Goal: Transaction & Acquisition: Purchase product/service

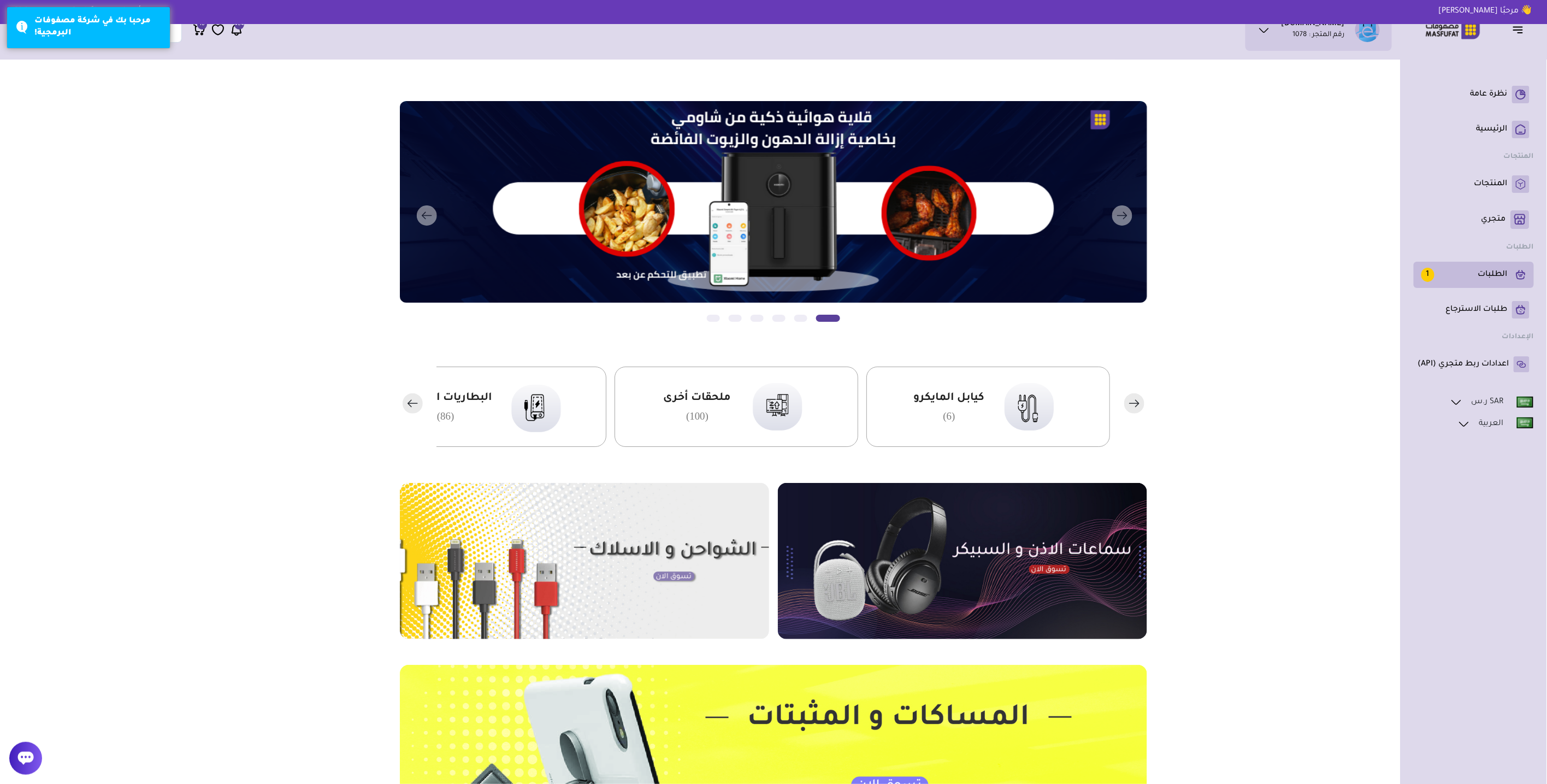
drag, startPoint x: 1508, startPoint y: 287, endPoint x: 1504, endPoint y: 283, distance: 5.7
click at [1508, 287] on li "الطلبات 1" at bounding box center [1474, 275] width 120 height 26
click at [1504, 283] on link "الطلبات 1" at bounding box center [1474, 275] width 111 height 17
click at [1495, 277] on p "الطلبات 1" at bounding box center [1465, 275] width 87 height 14
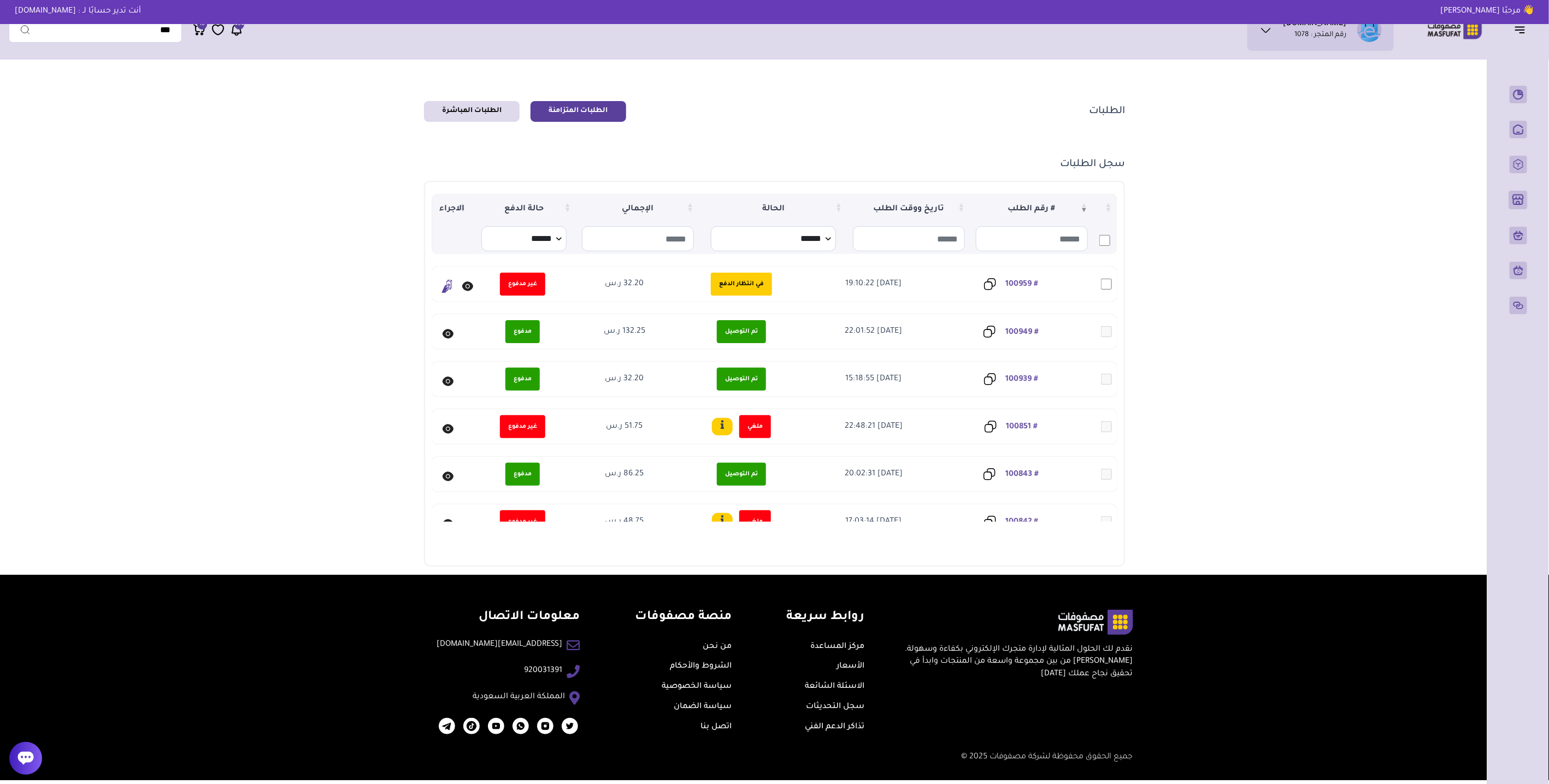
click at [1032, 282] on link "# 100959" at bounding box center [1022, 284] width 33 height 9
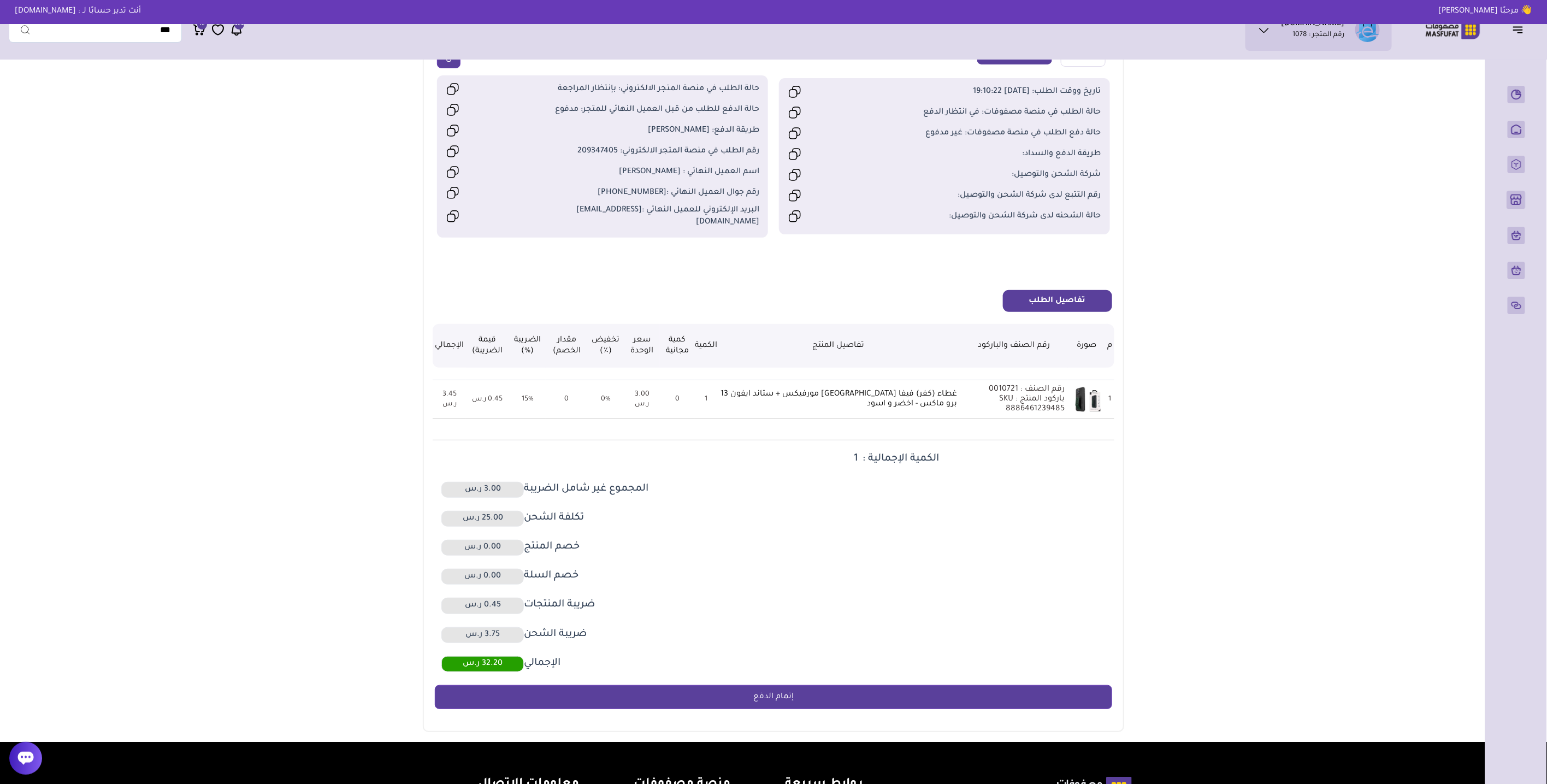
scroll to position [182, 0]
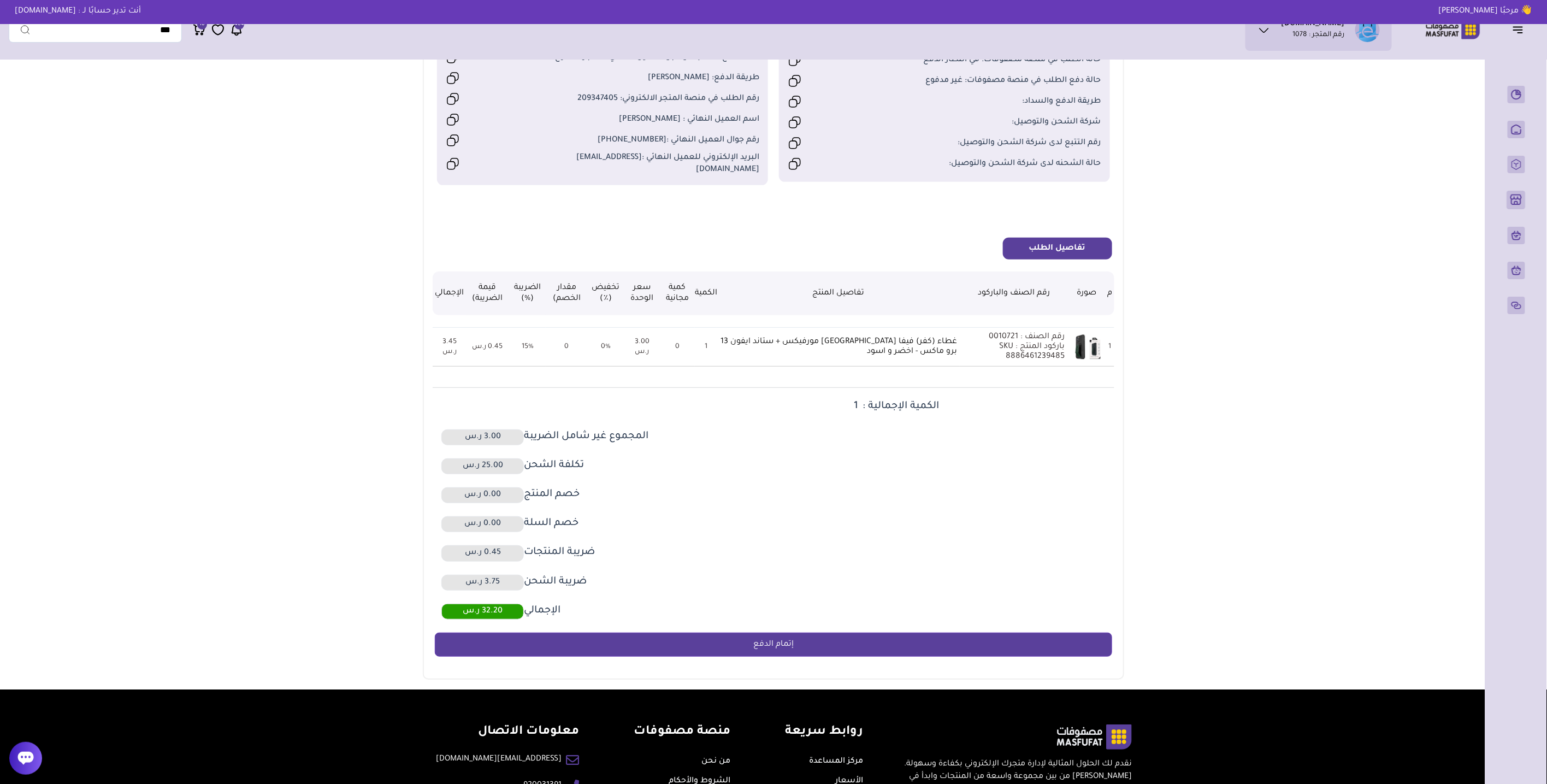
click at [798, 632] on link "إتمام الدفع" at bounding box center [773, 645] width 677 height 24
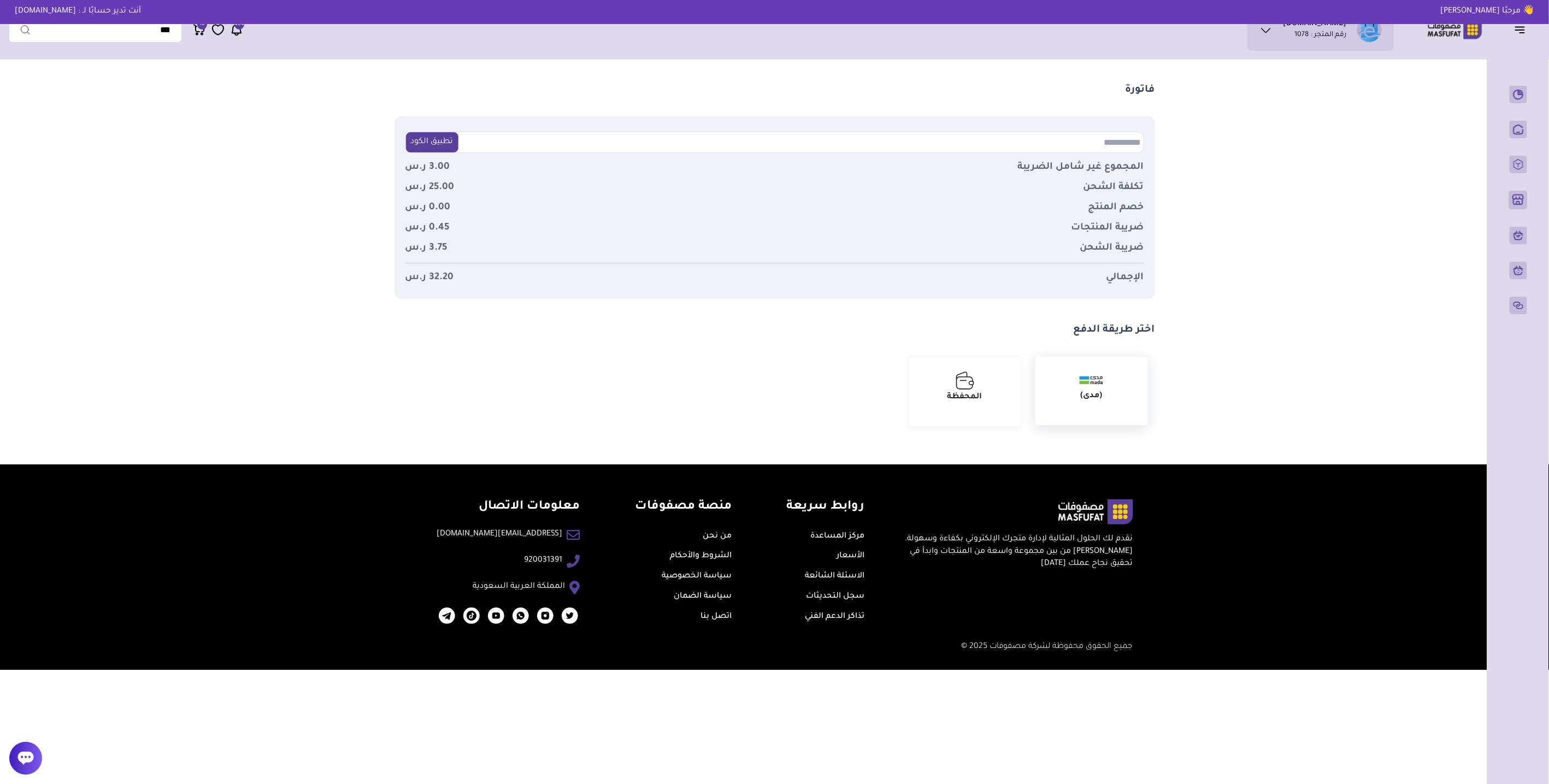
click at [1102, 391] on strong "(مدى)" at bounding box center [1091, 396] width 22 height 9
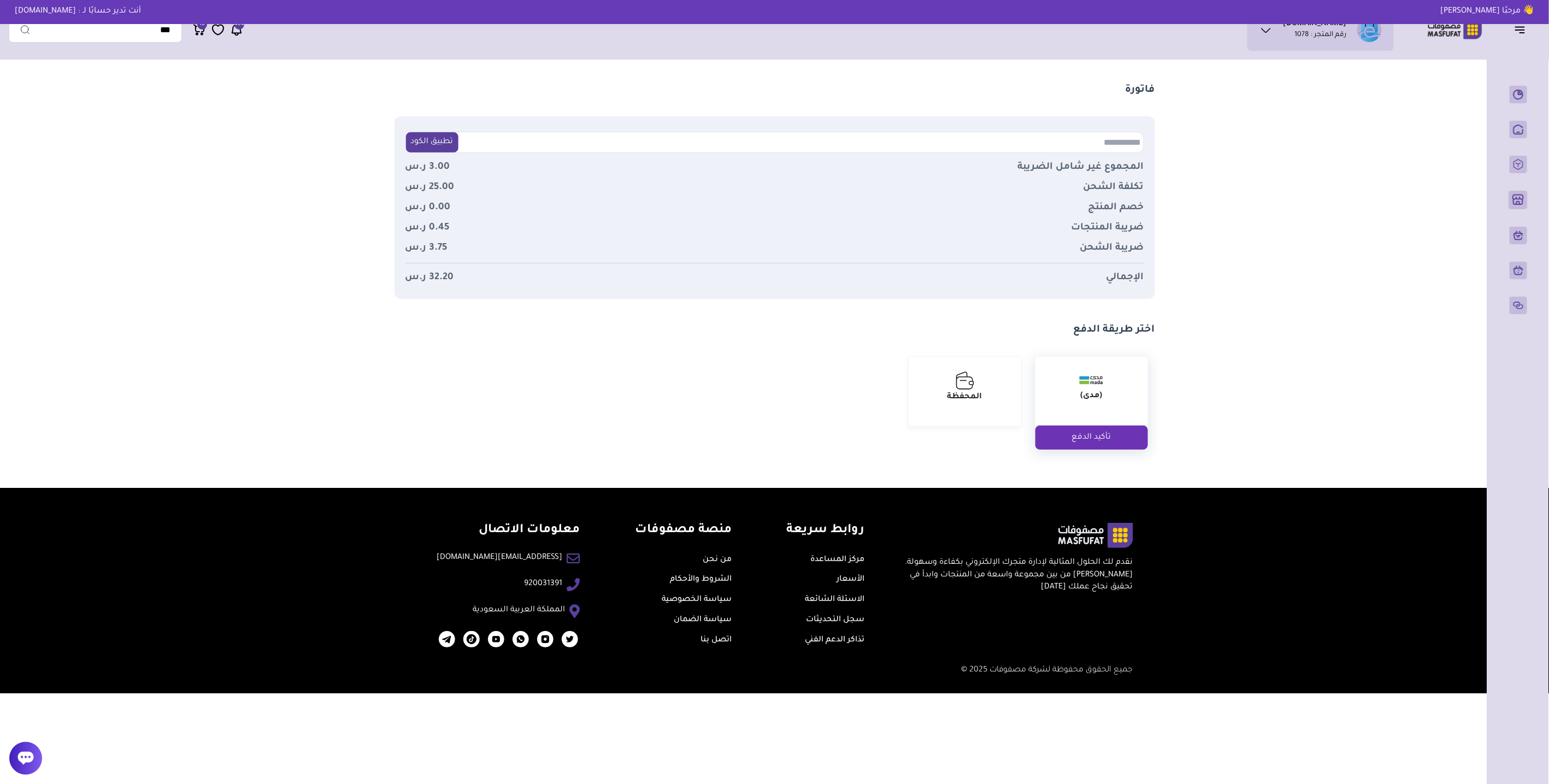
click at [1097, 436] on button "تأكيد الدفع" at bounding box center [1091, 438] width 112 height 24
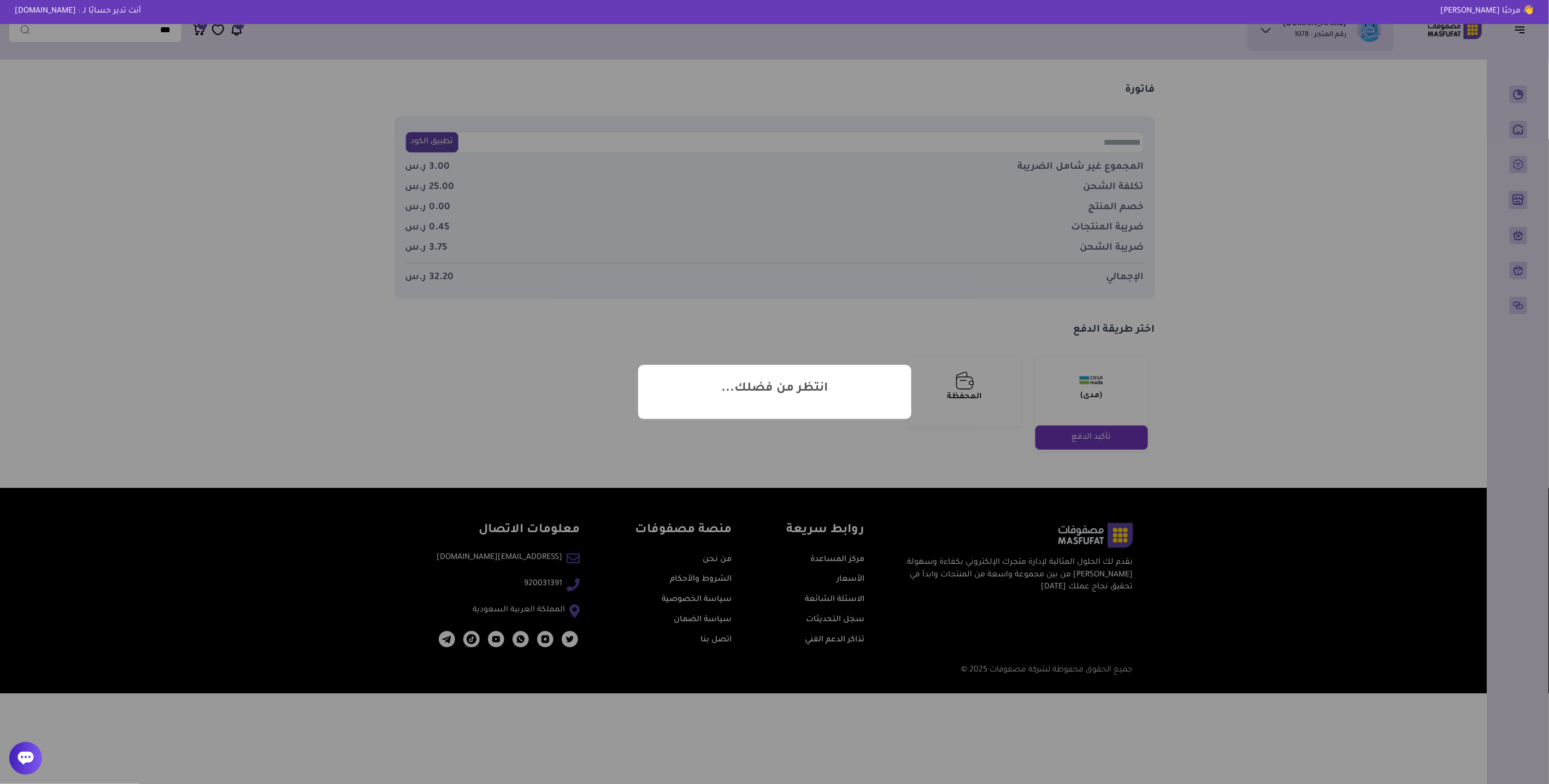
click at [787, 384] on h2 "انتظر من فضلك..." at bounding box center [774, 389] width 106 height 16
click at [412, 426] on div "? ! i انتظر من فضلك... × OK Cancel" at bounding box center [775, 392] width 1549 height 784
click at [177, 109] on div "? ! i انتظر من فضلك... × OK Cancel" at bounding box center [775, 392] width 1549 height 784
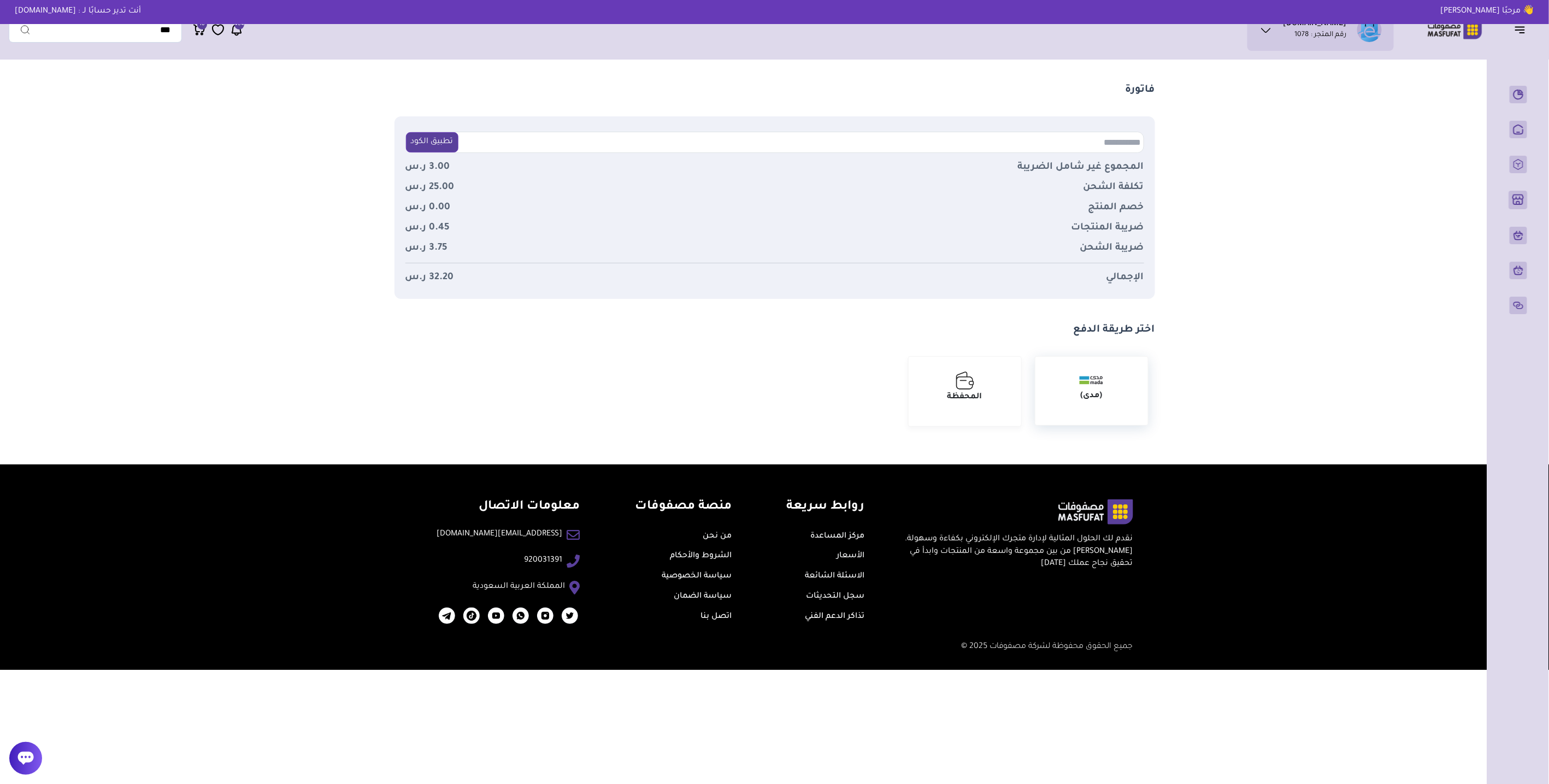
click at [1106, 397] on div "(مدى)" at bounding box center [1091, 391] width 95 height 51
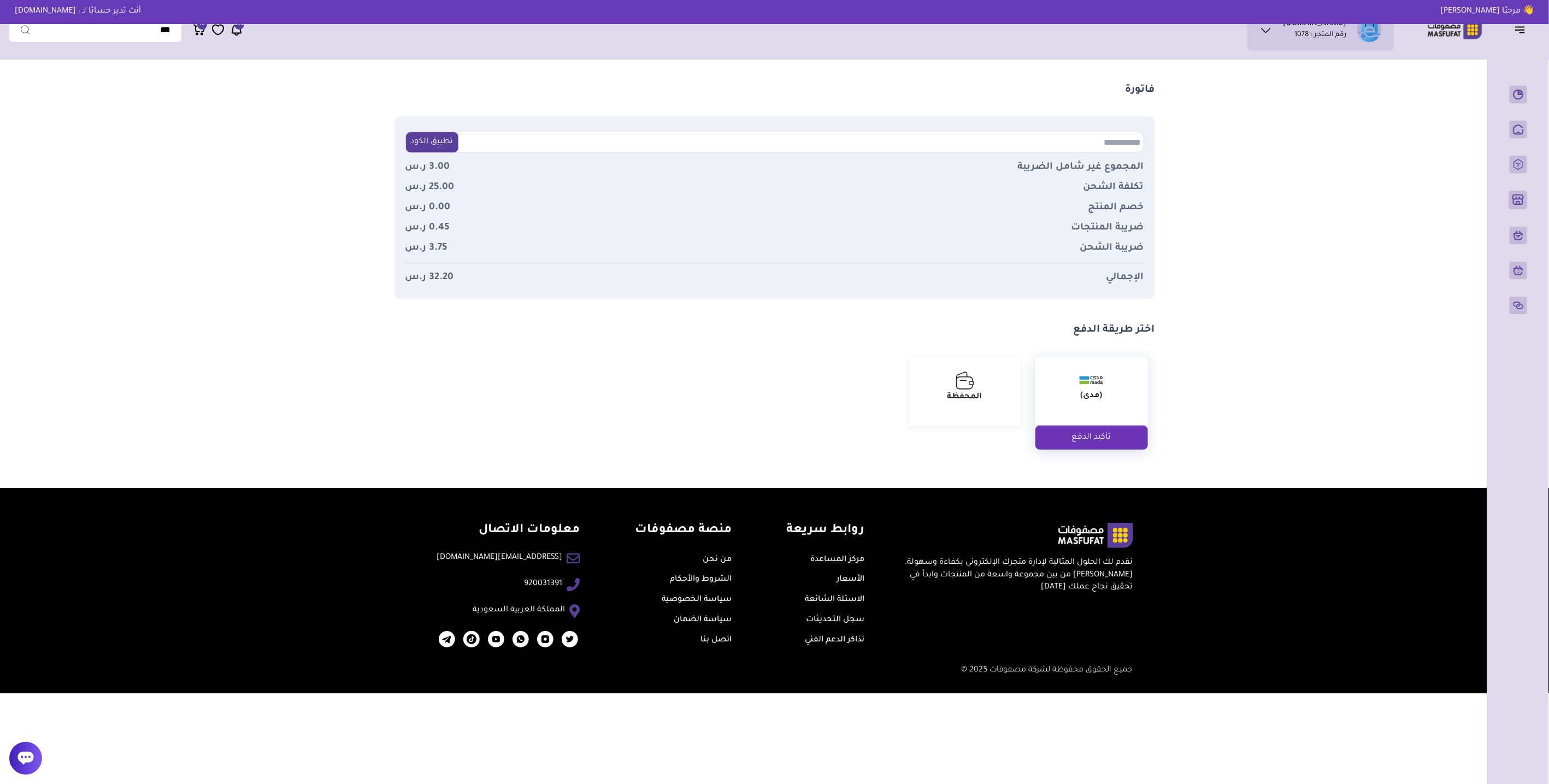
click at [1105, 429] on button "تأكيد الدفع" at bounding box center [1091, 438] width 112 height 24
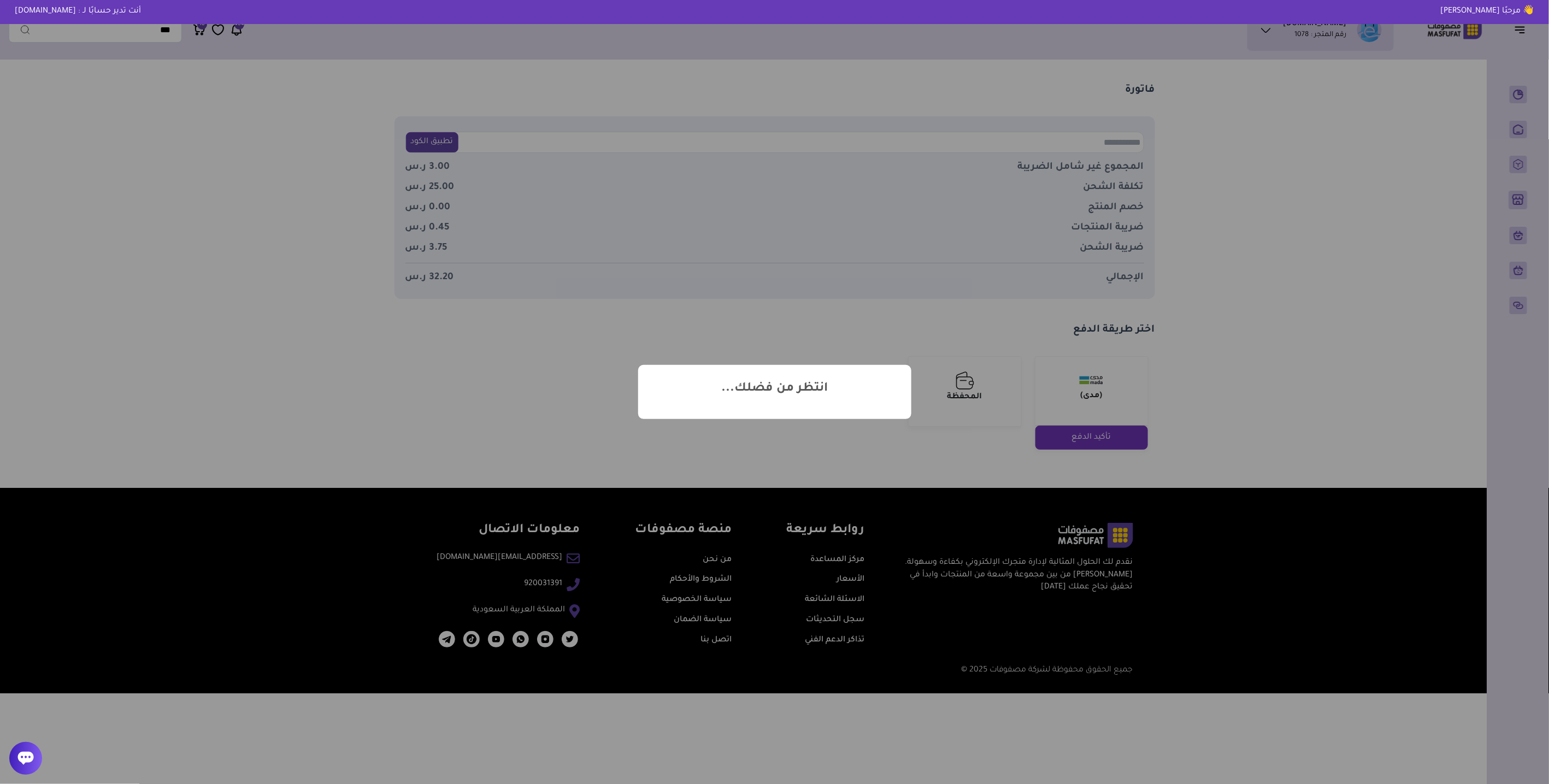
click at [889, 350] on div "? ! i انتظر من فضلك... × OK Cancel" at bounding box center [775, 392] width 1549 height 784
click at [31, 756] on icon at bounding box center [26, 758] width 16 height 13
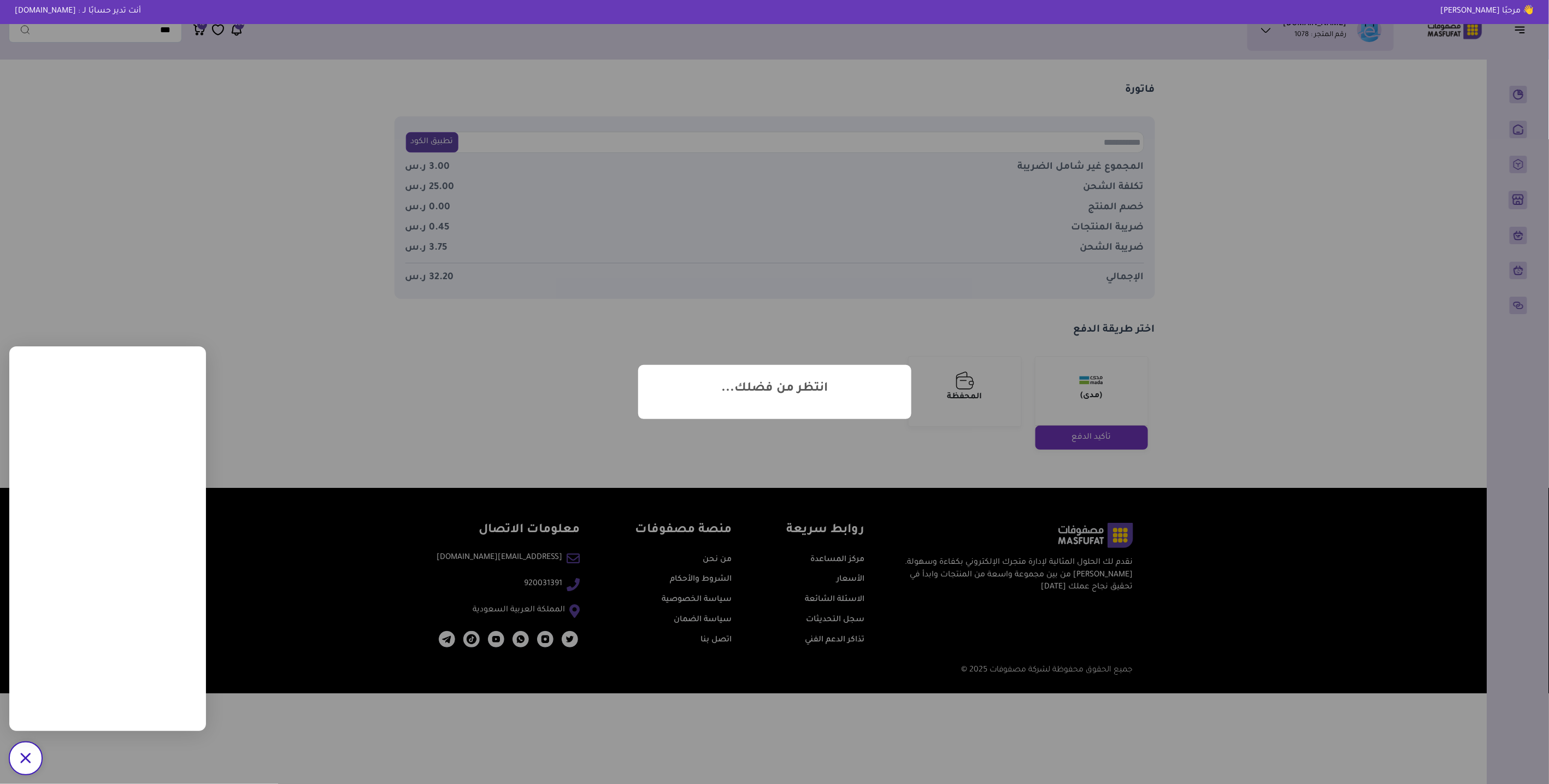
click at [529, 450] on div "? ! i انتظر من فضلك... × OK Cancel" at bounding box center [775, 392] width 1549 height 784
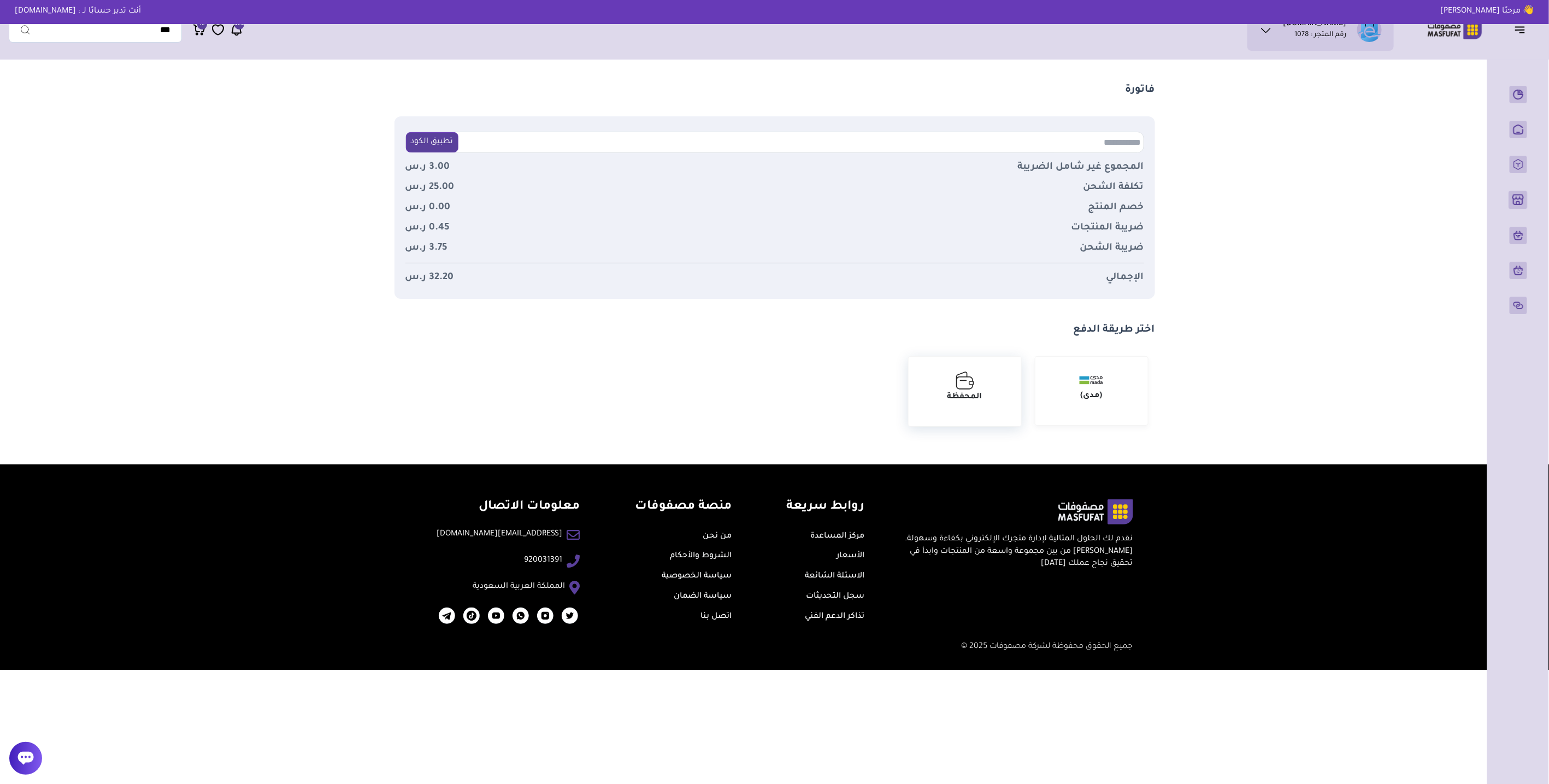
click at [963, 397] on strong "المحفظة" at bounding box center [965, 397] width 35 height 9
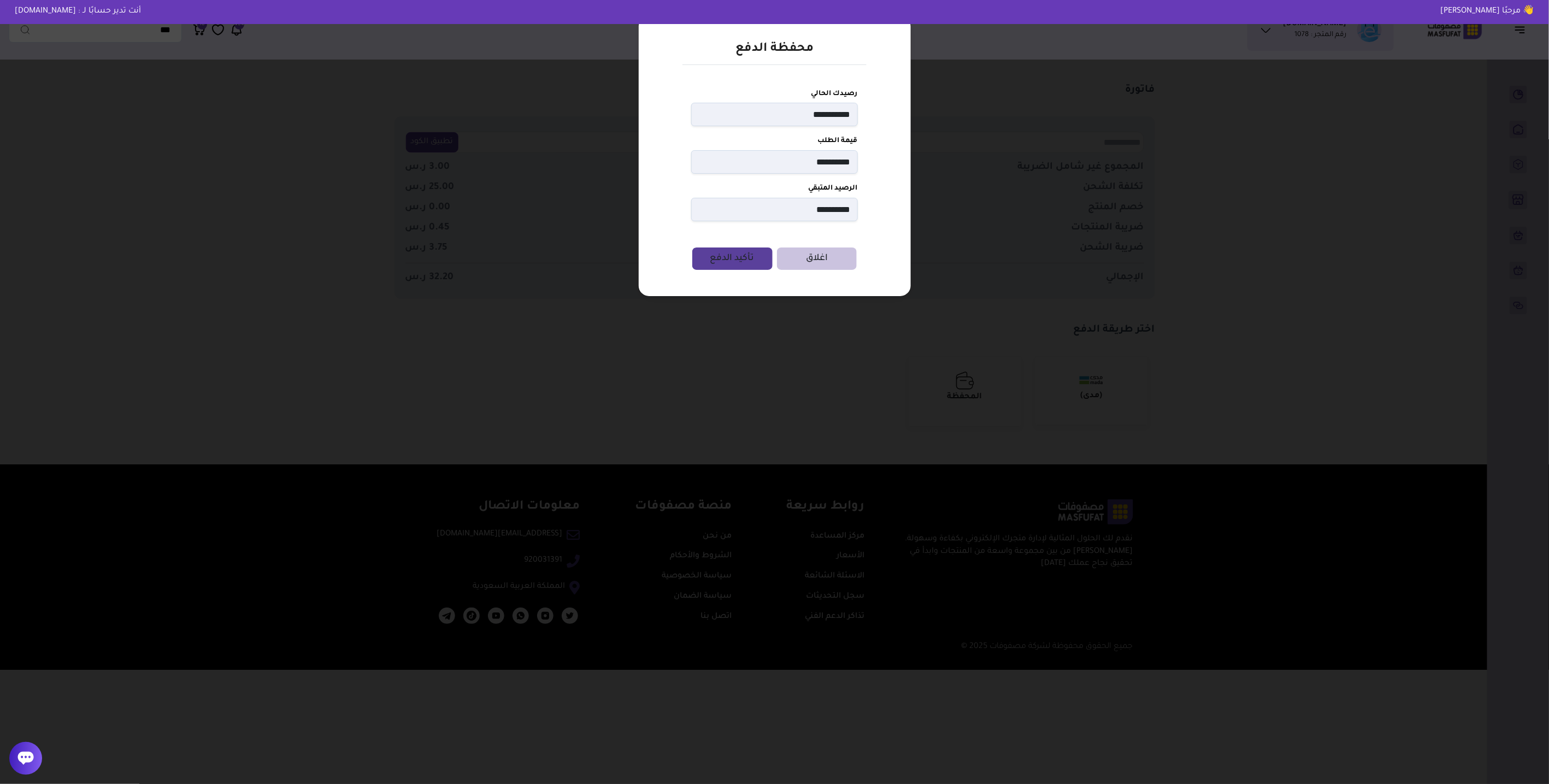
click at [738, 254] on button "تأكيد الدفع" at bounding box center [732, 259] width 81 height 22
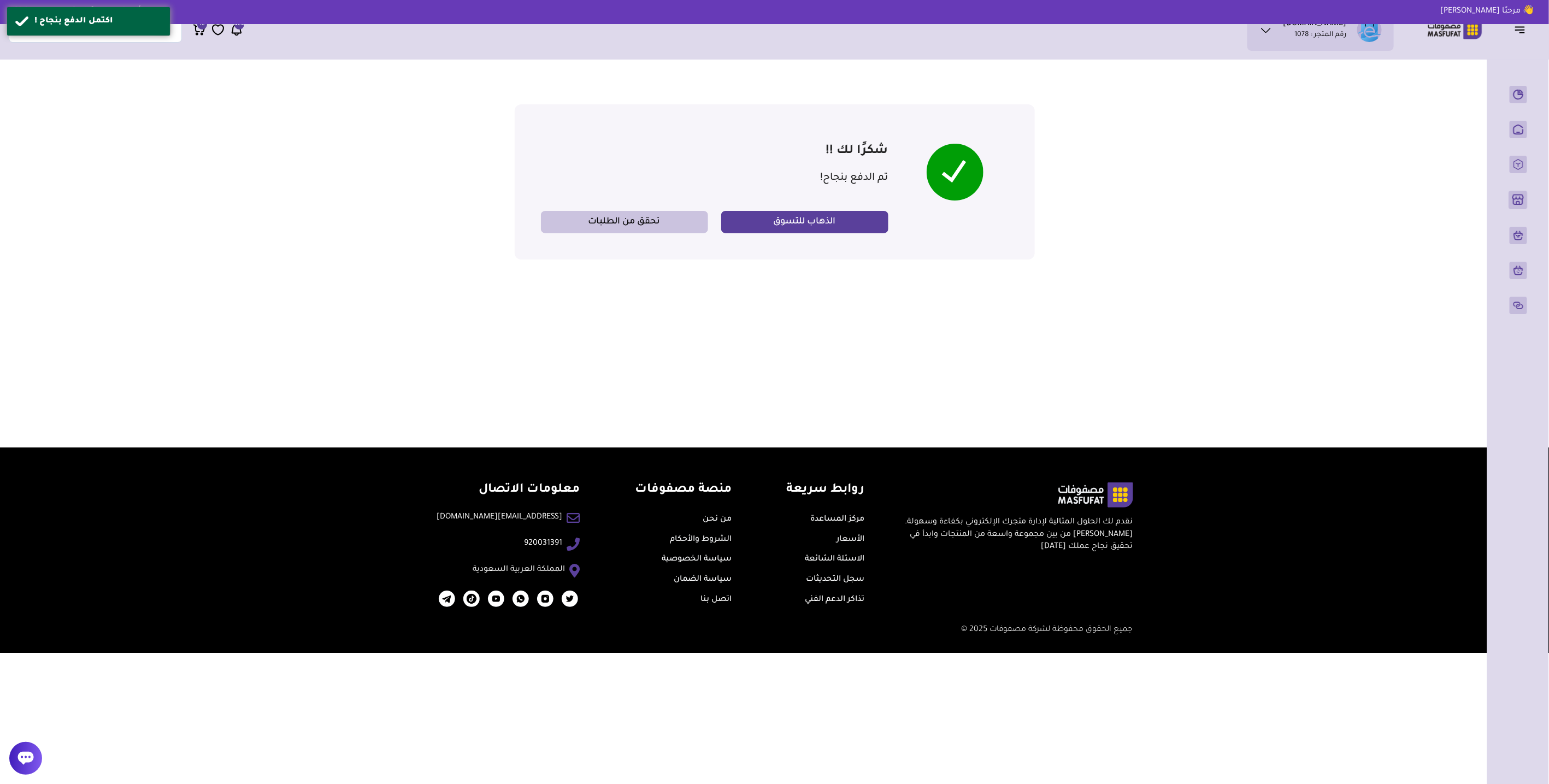
click at [672, 227] on link "تحقق من الطلبات" at bounding box center [625, 222] width 167 height 22
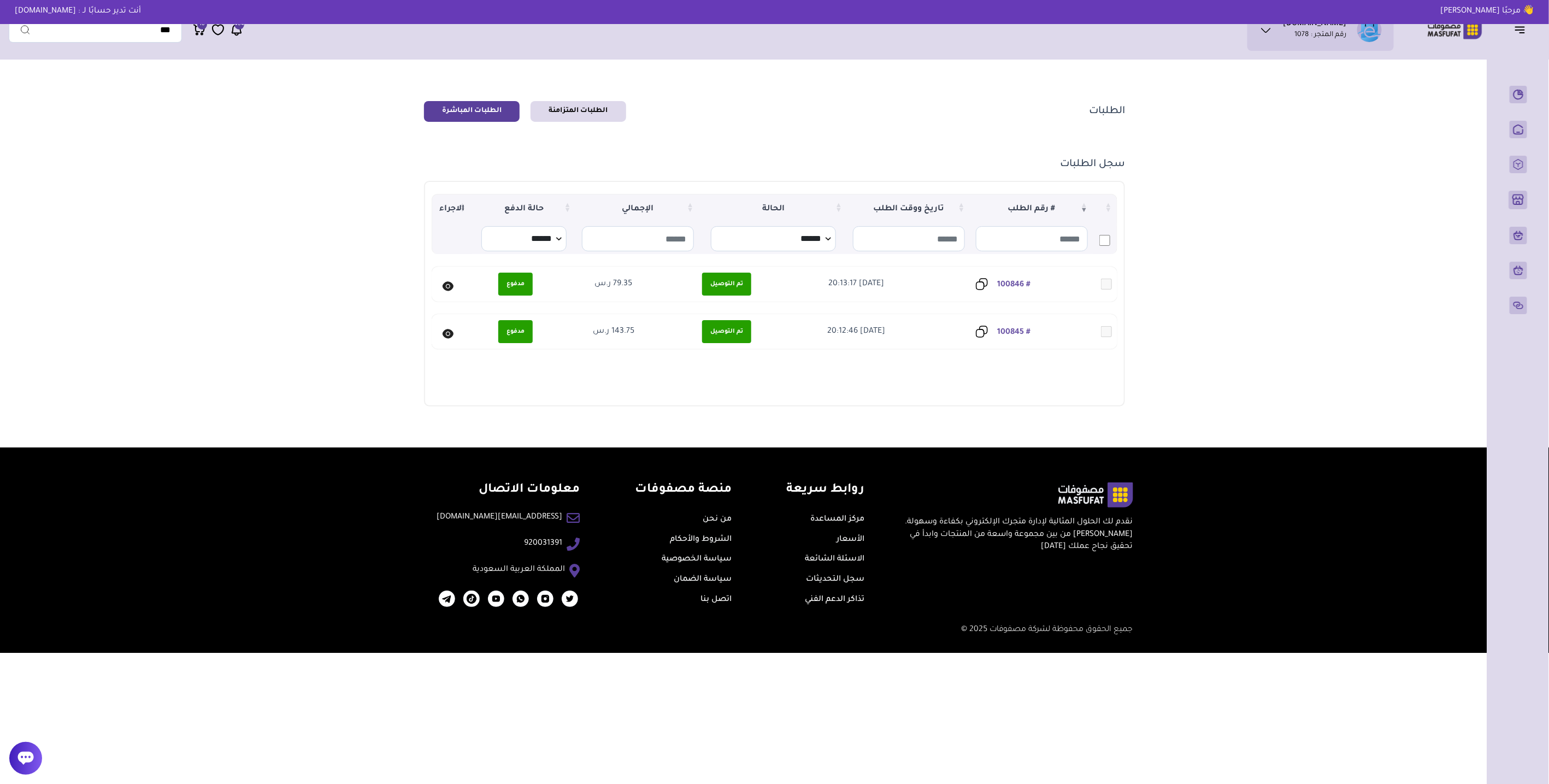
click at [571, 118] on link "الطلبات المتزامنة" at bounding box center [578, 111] width 96 height 21
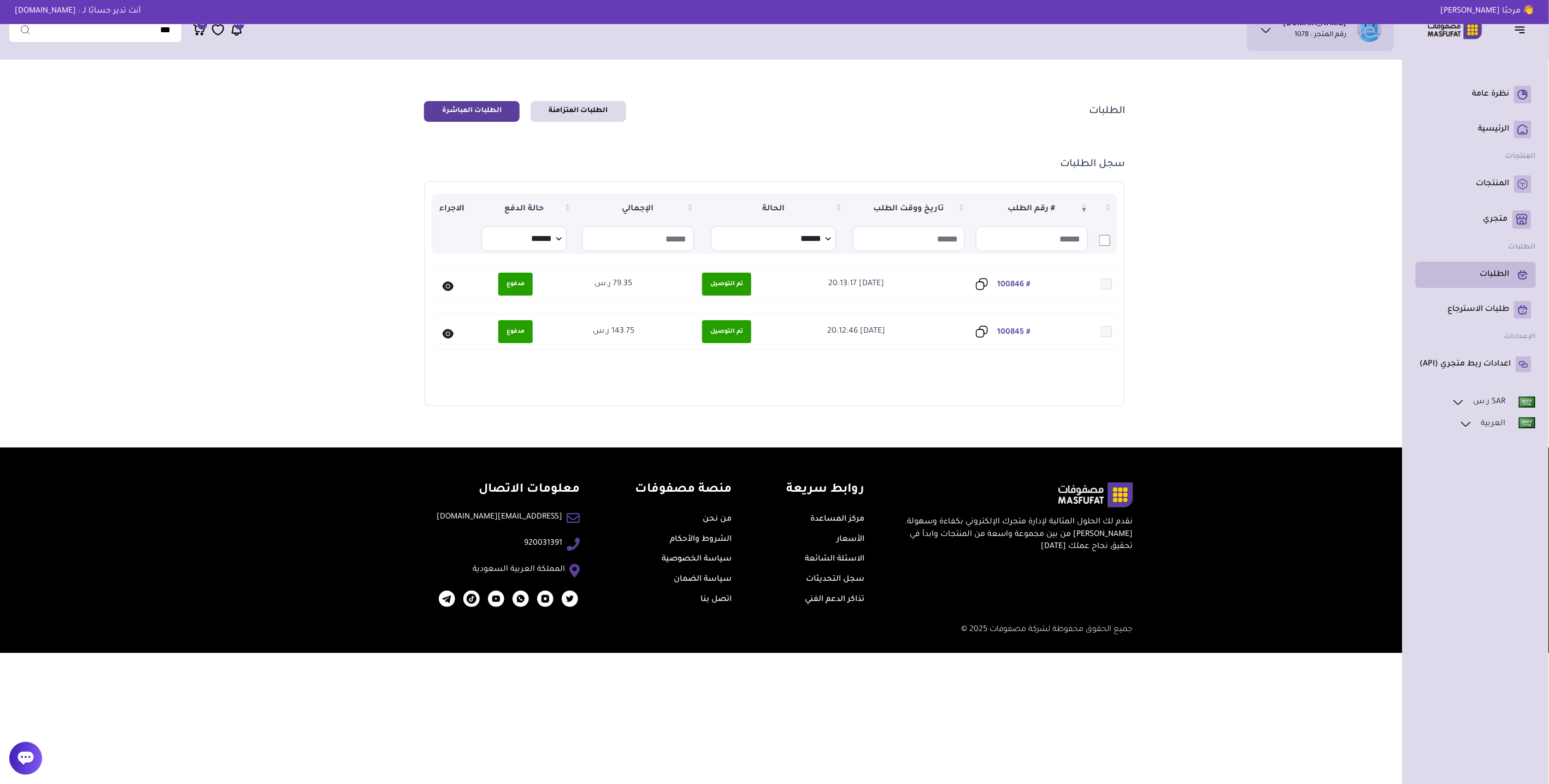
click at [1485, 273] on p "الطلبات" at bounding box center [1495, 275] width 29 height 11
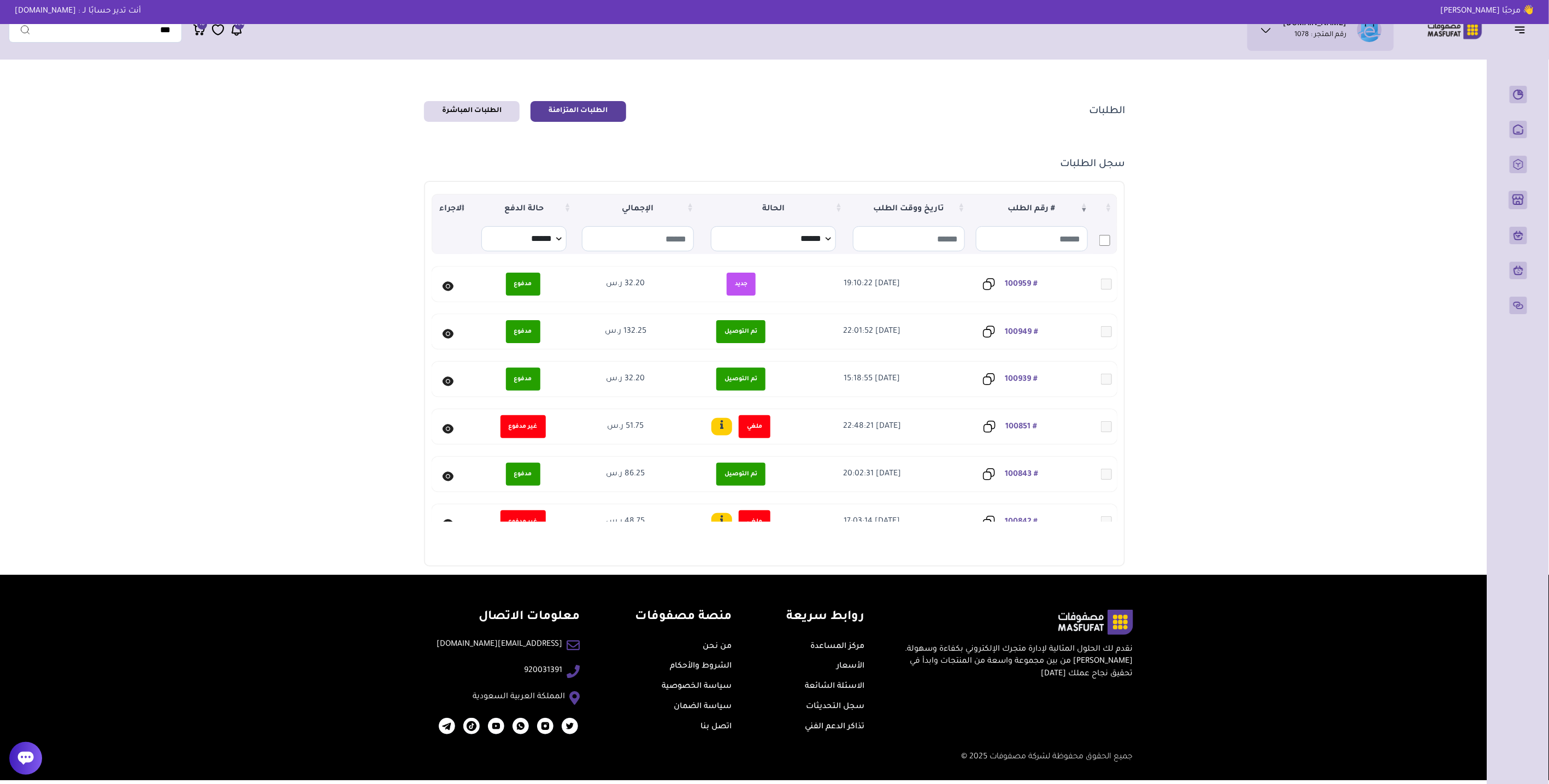
click at [1032, 280] on link "# 100959" at bounding box center [1021, 284] width 33 height 9
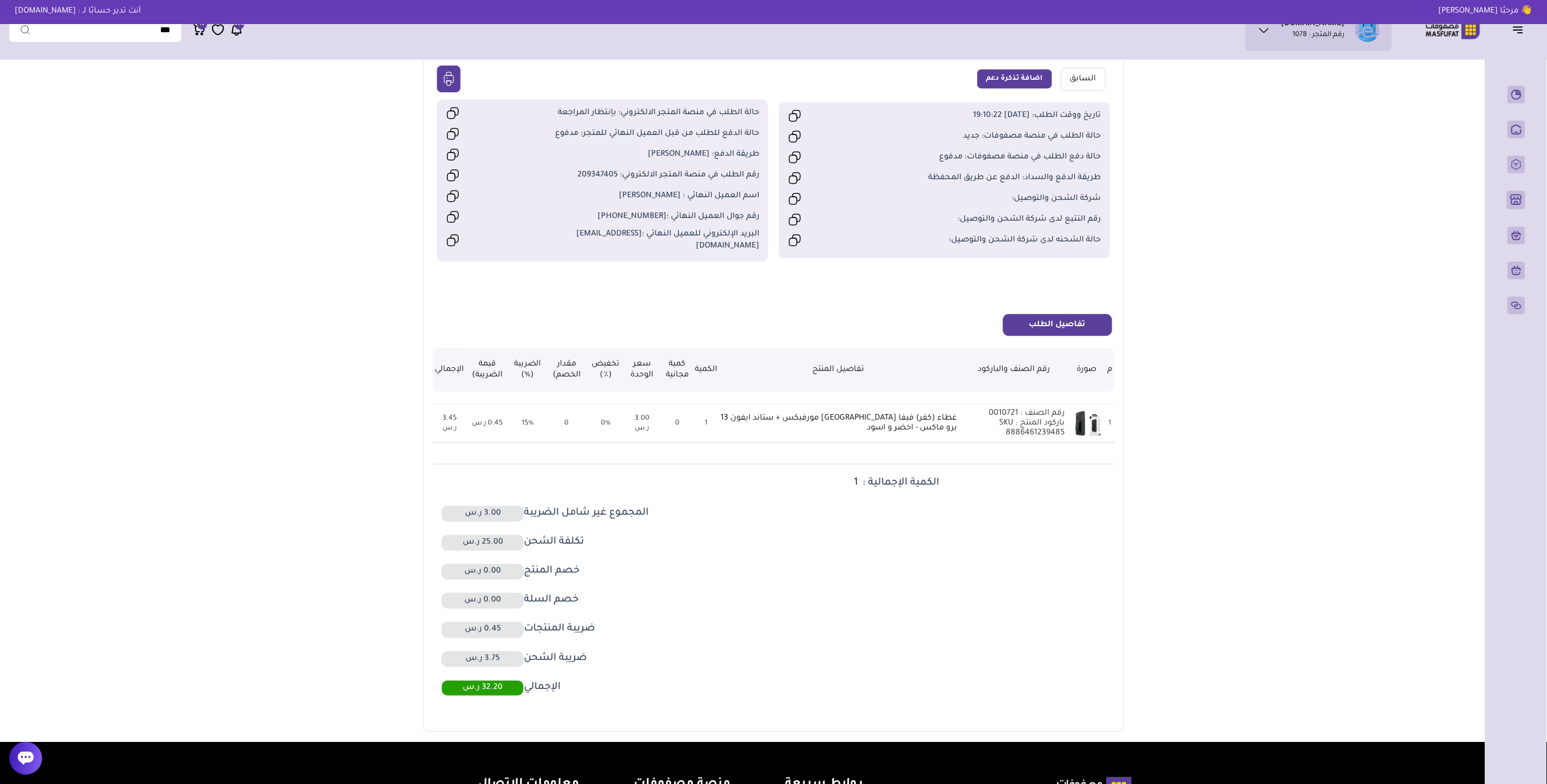
scroll to position [121, 0]
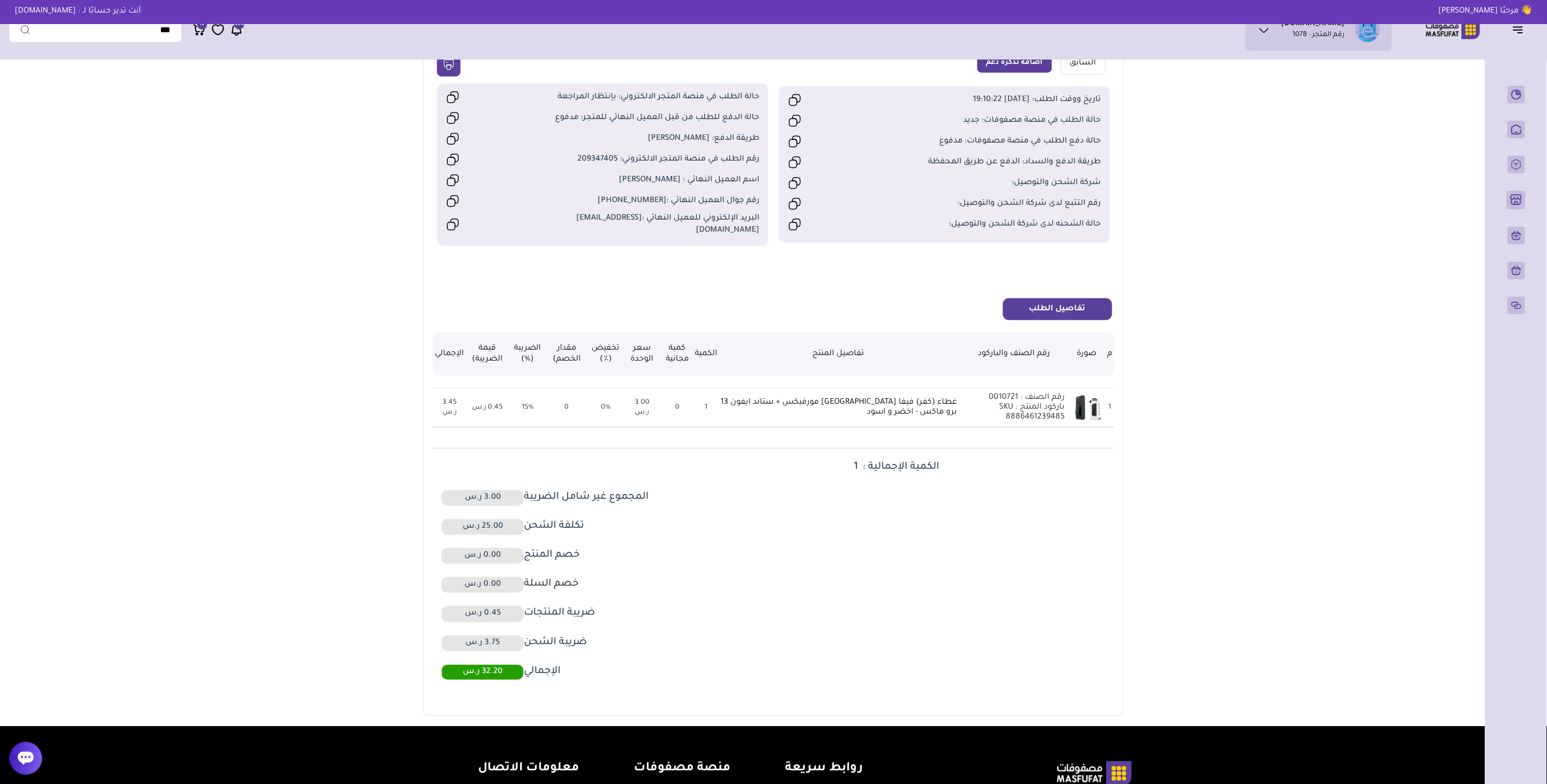
click at [657, 397] on td "3.00 ر.س" at bounding box center [642, 407] width 35 height 39
click at [657, 398] on td "3.00 ر.س" at bounding box center [642, 407] width 35 height 39
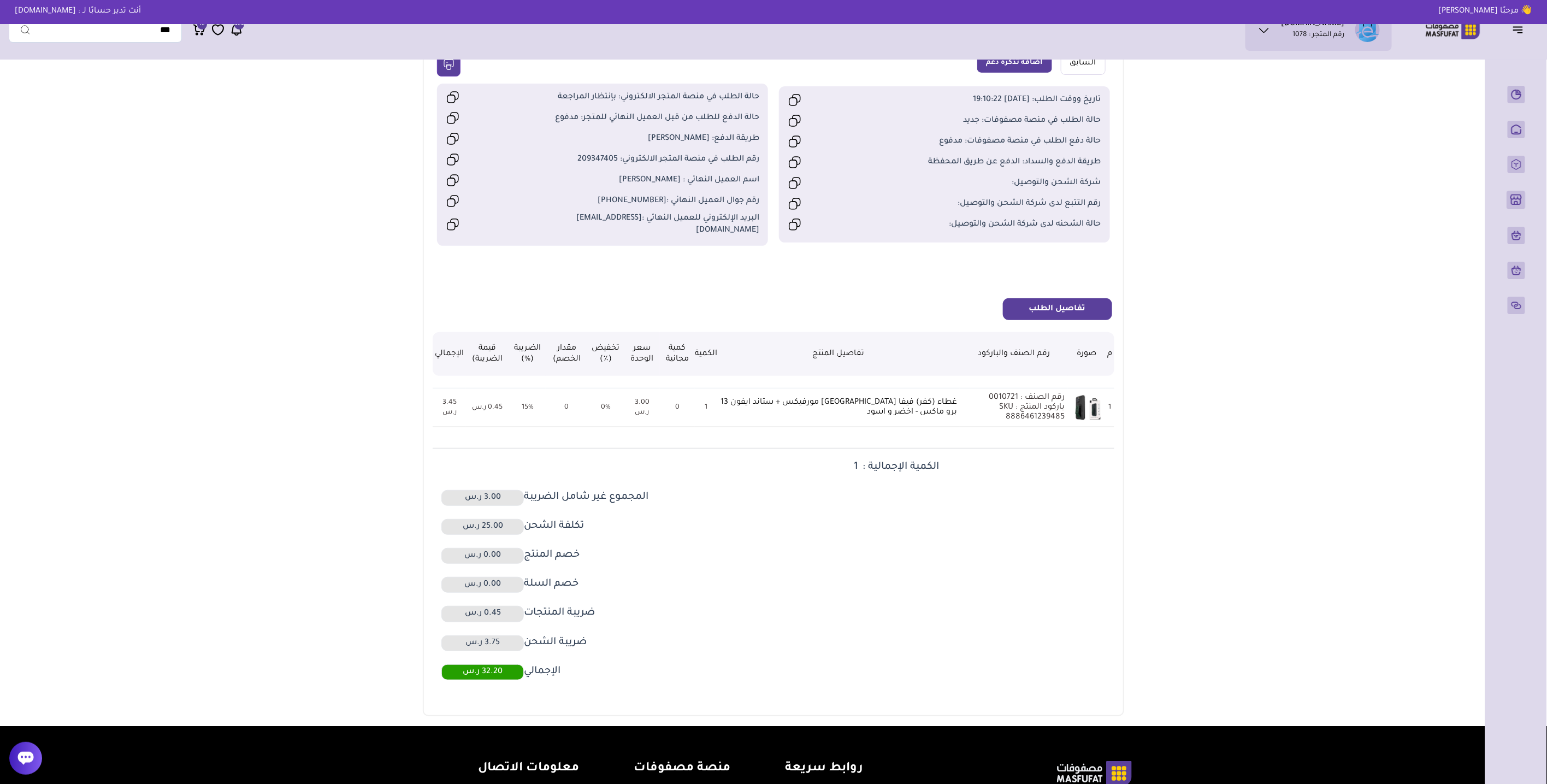
click at [657, 398] on td "3.00 ر.س" at bounding box center [642, 407] width 35 height 39
click at [458, 399] on td "3.45 ر.س" at bounding box center [449, 407] width 33 height 39
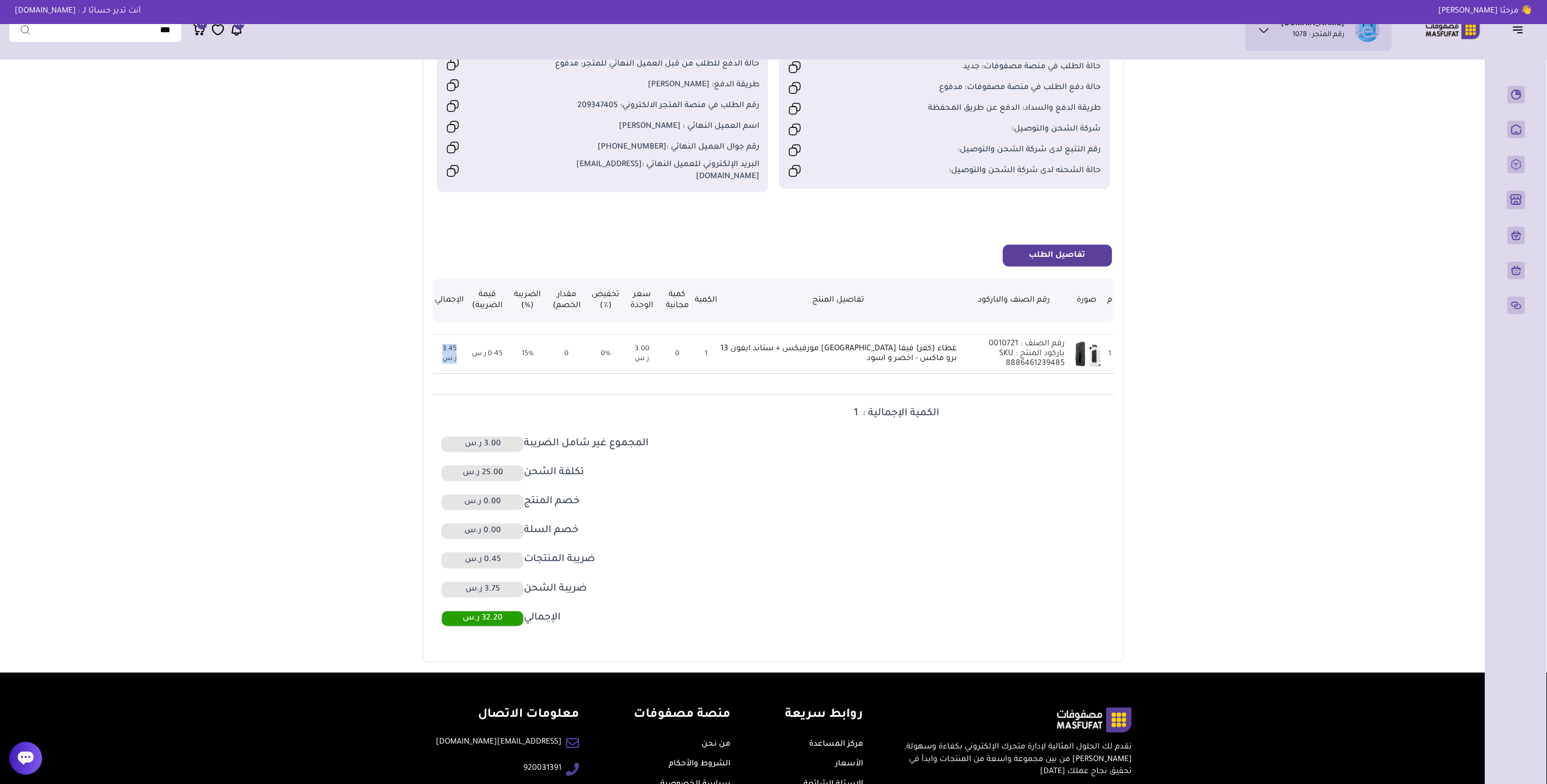
scroll to position [182, 0]
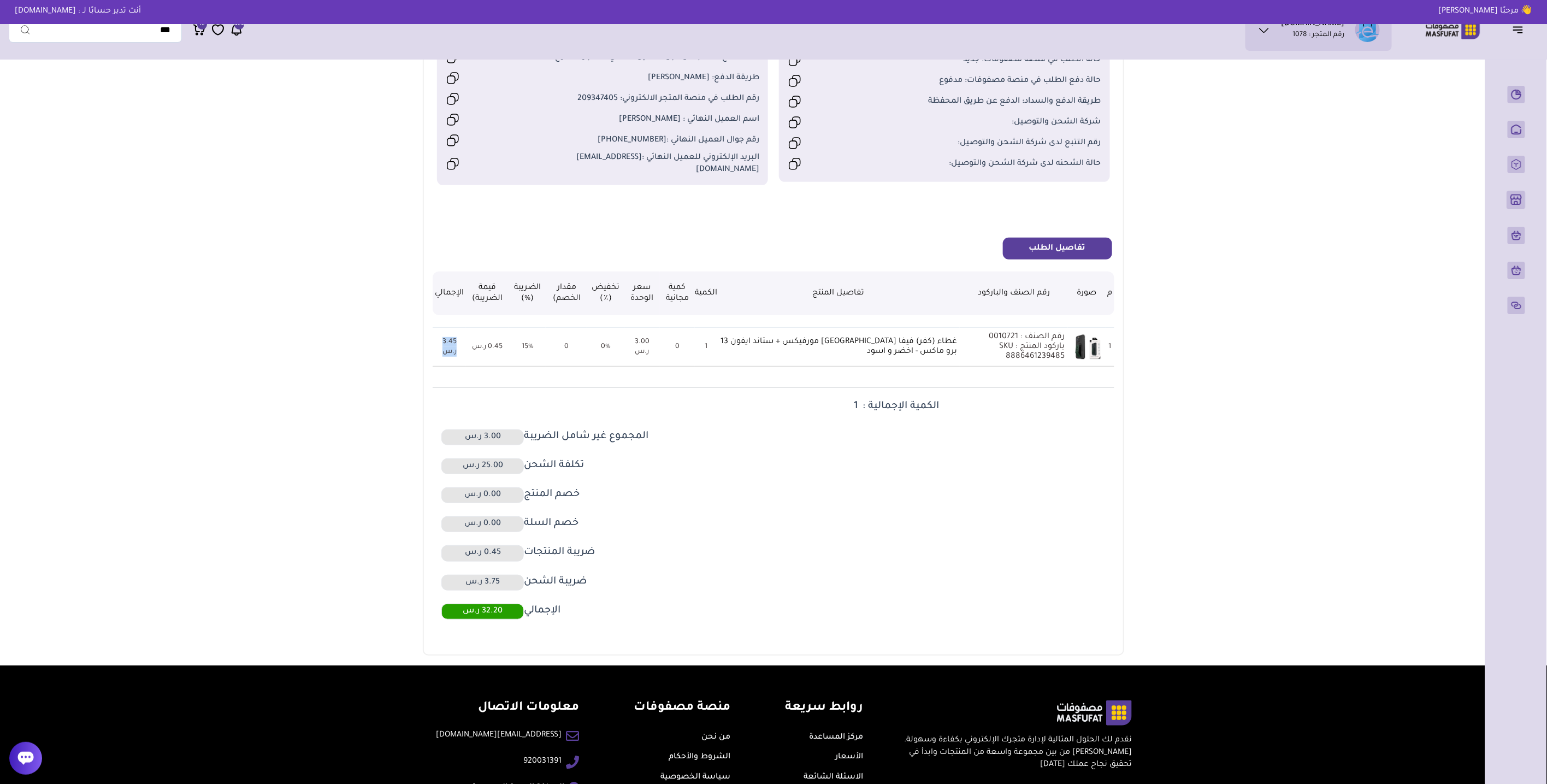
click at [29, 765] on icon at bounding box center [25, 758] width 16 height 16
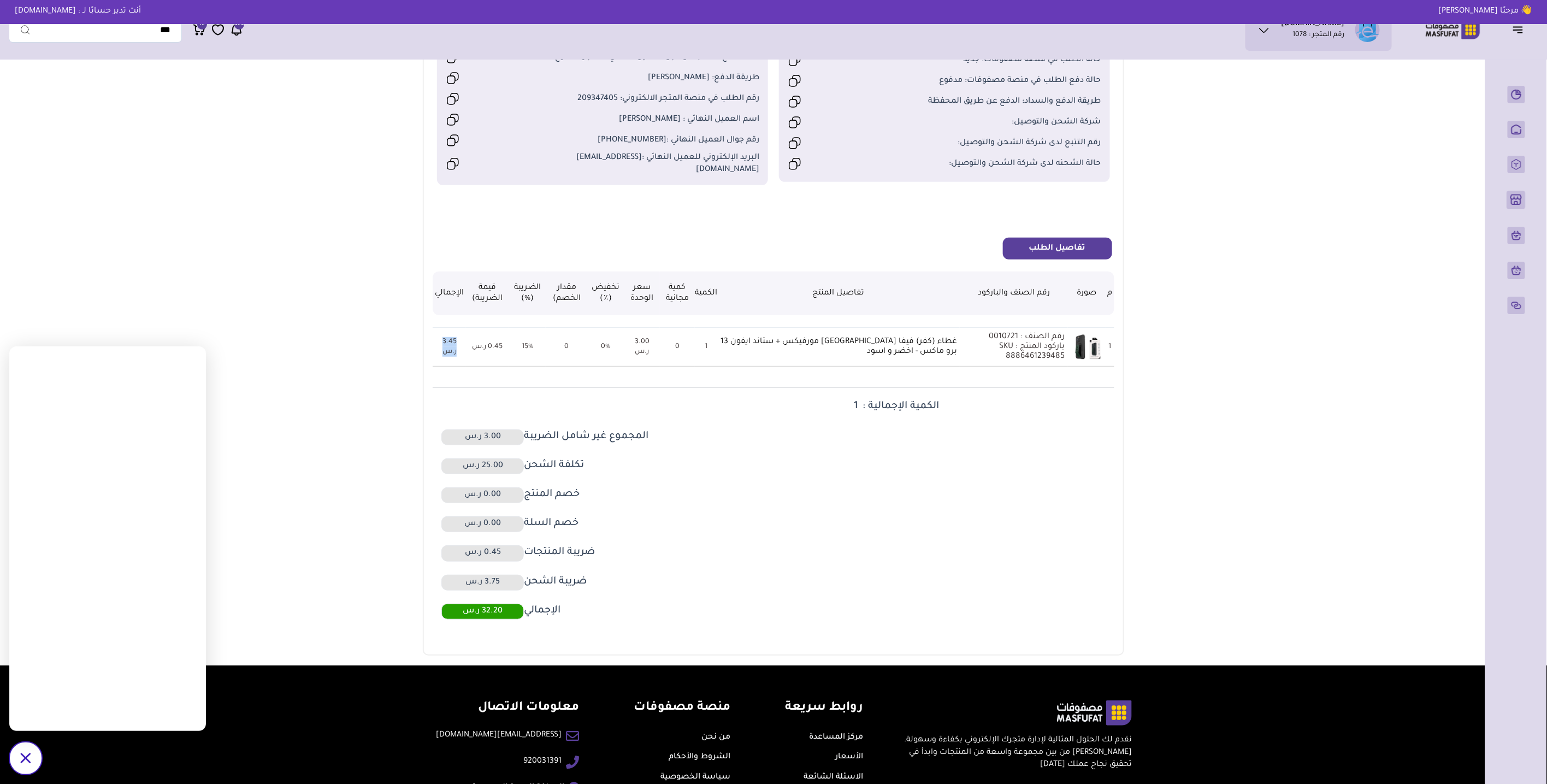
drag, startPoint x: 957, startPoint y: 330, endPoint x: 835, endPoint y: 335, distance: 122.1
click at [835, 335] on tr "1 رقم الصنف : 0010721 باركود المنتج SKU : 8886461239485 غطاء (كفر) فيفا مدريد م…" at bounding box center [773, 346] width 681 height 39
click at [994, 397] on dd "الكمية الإجمالية : 1" at bounding box center [943, 409] width 339 height 24
click at [870, 341] on p "غطاء (كفر) فيفا مدريد مورفيكس + ستاند ايفون 13 برو ماكس - اخضر و اسود" at bounding box center [839, 347] width 237 height 20
click at [21, 752] on div "/svg>" at bounding box center [25, 758] width 33 height 33
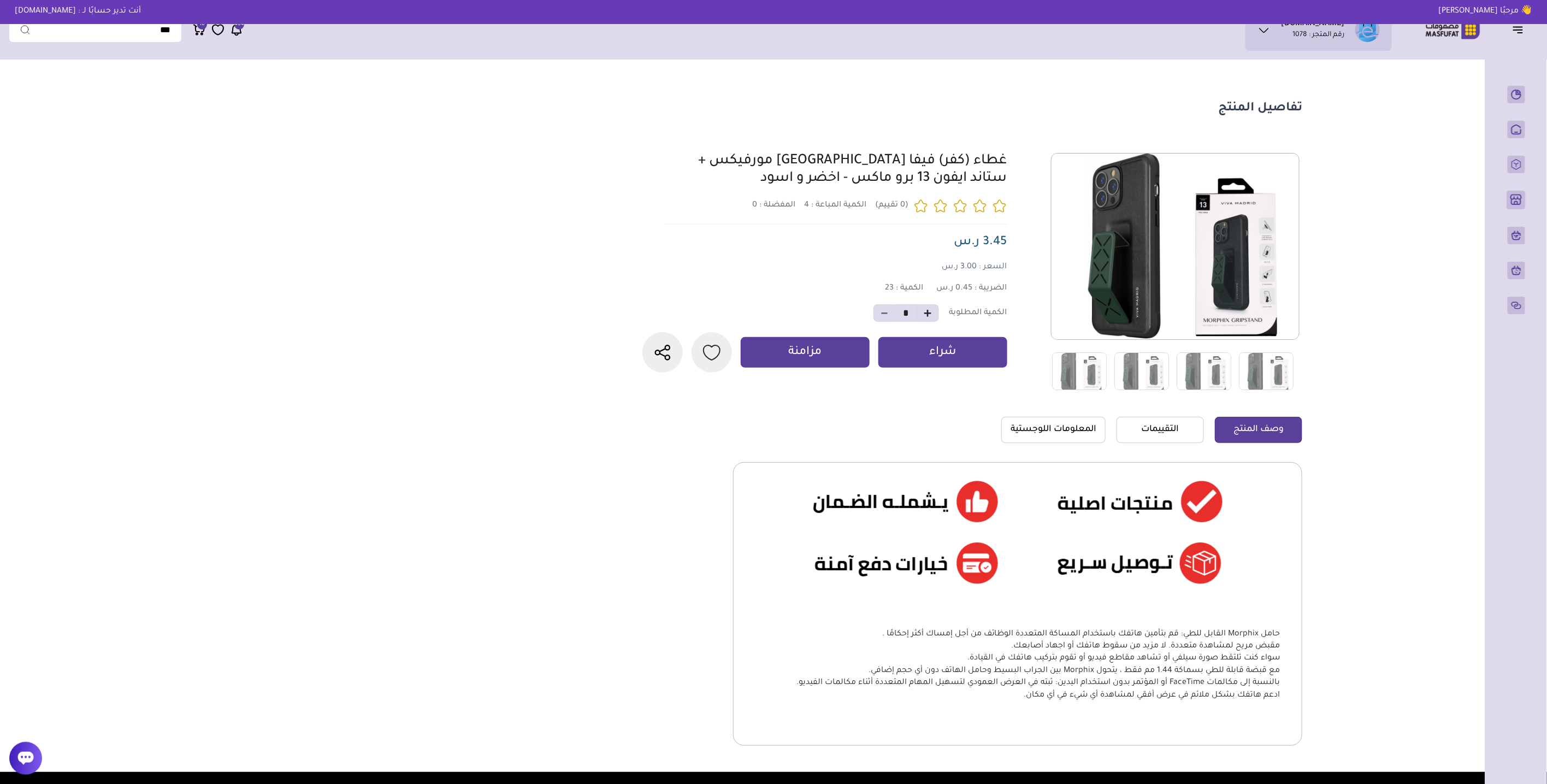
drag, startPoint x: 842, startPoint y: 186, endPoint x: 1003, endPoint y: 161, distance: 162.9
click at [1003, 161] on div "غطاء (كفر) فيفا [GEOGRAPHIC_DATA] مورفيكس + ستاند ايفون 13 برو ماكس - اخضر و اس…" at bounding box center [842, 170] width 328 height 35
copy link "غطاء (كفر) فيفا [GEOGRAPHIC_DATA] مورفيكس + ستاند ايفون 13 برو ماكس - اخضر و اس…"
click at [780, 240] on div "غطاء (كفر) فيفا مدريد مورفيكس + ستاند ايفون 13 برو ماكس - اخضر و اسود" at bounding box center [825, 262] width 364 height 219
click at [1064, 438] on link "المعلومات اللوجستية" at bounding box center [1054, 430] width 105 height 26
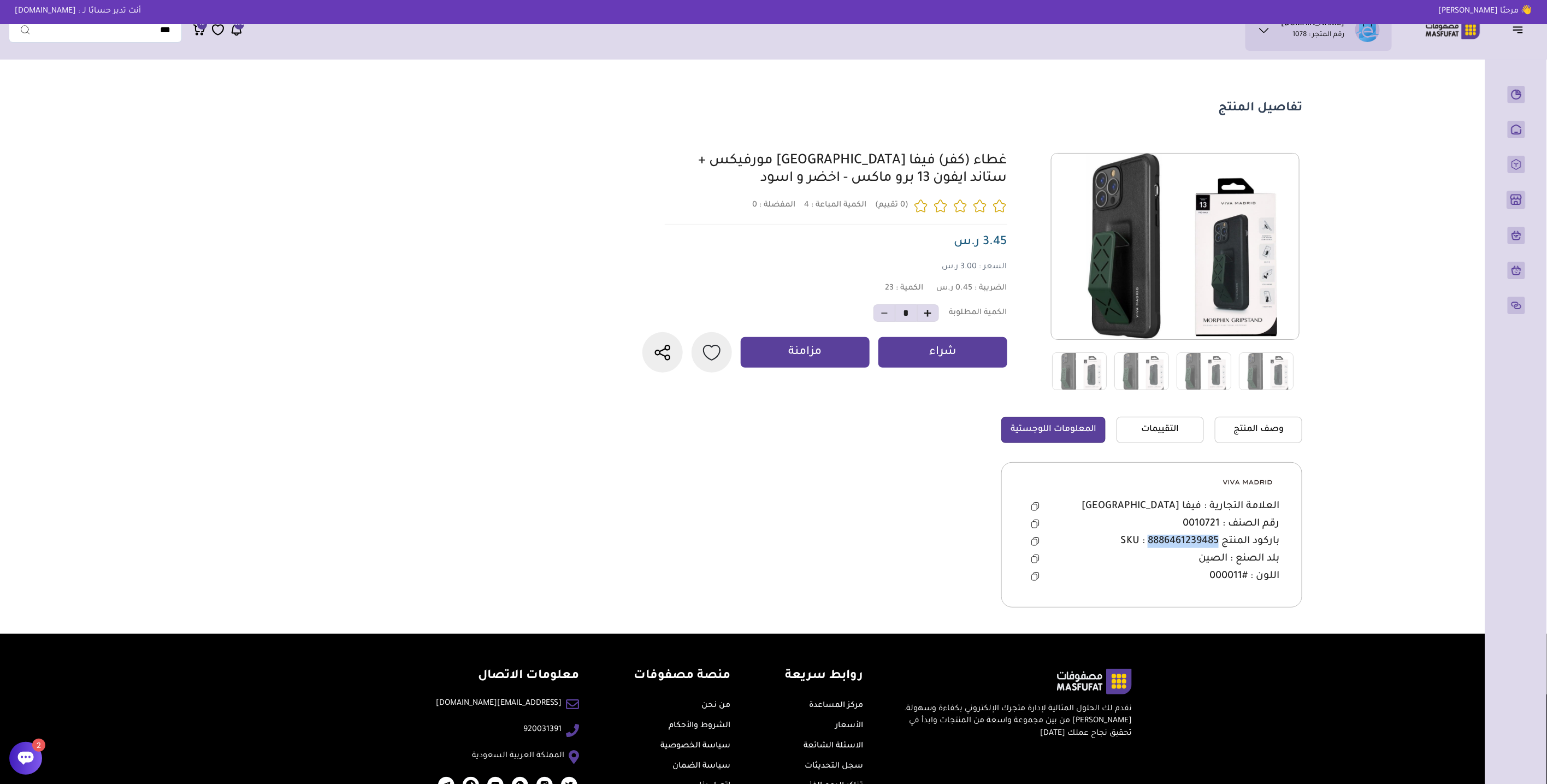
drag, startPoint x: 1147, startPoint y: 541, endPoint x: 1219, endPoint y: 539, distance: 72.0
click at [1219, 539] on span "باركود المنتج SKU : 8886461239485" at bounding box center [1200, 542] width 159 height 13
copy span "8886461239485"
click at [325, 194] on main "تفاصيل المنتج 4 0 23 *" at bounding box center [774, 349] width 1530 height 569
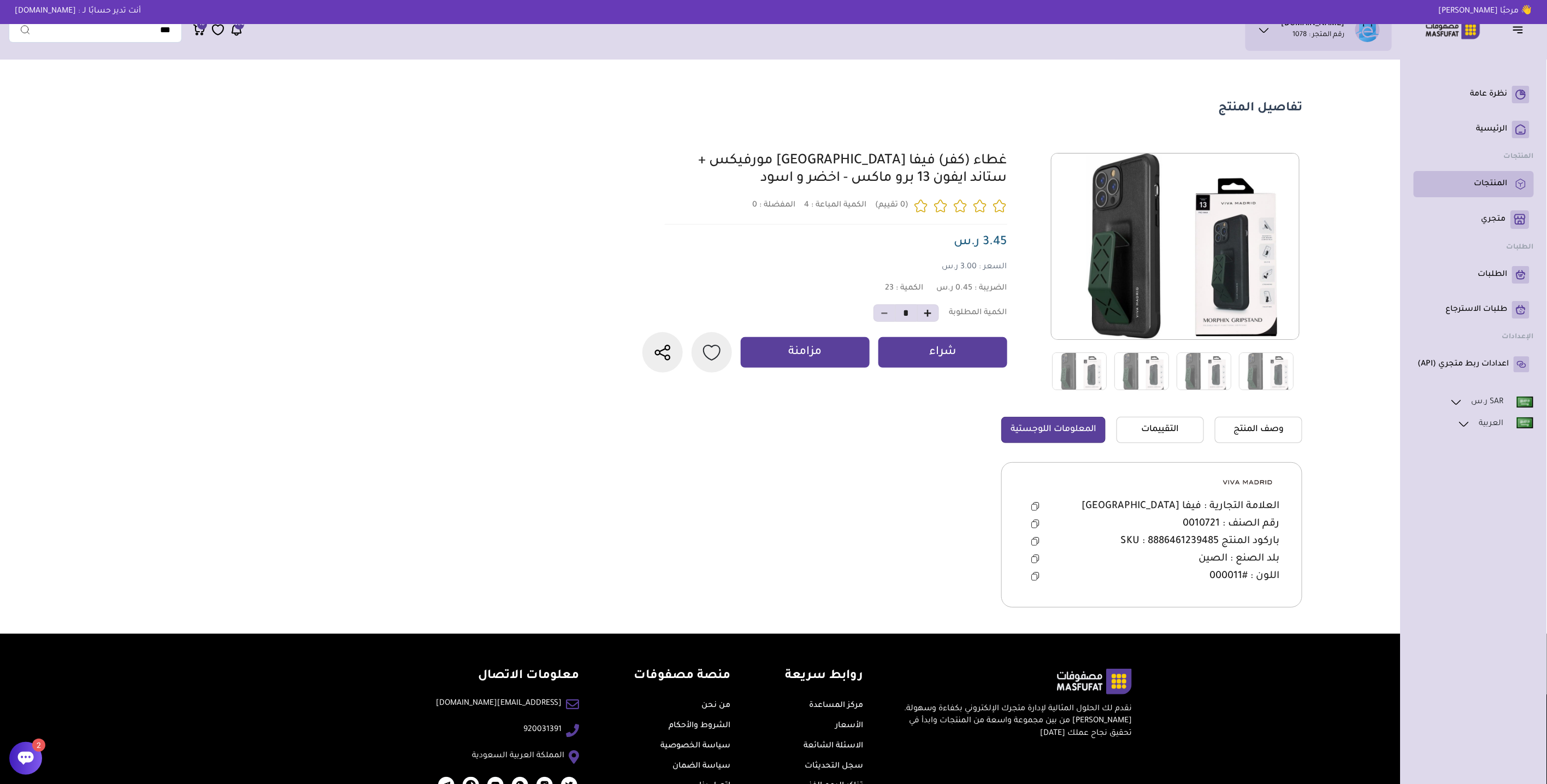
click at [1503, 187] on p "المنتجات" at bounding box center [1490, 184] width 33 height 11
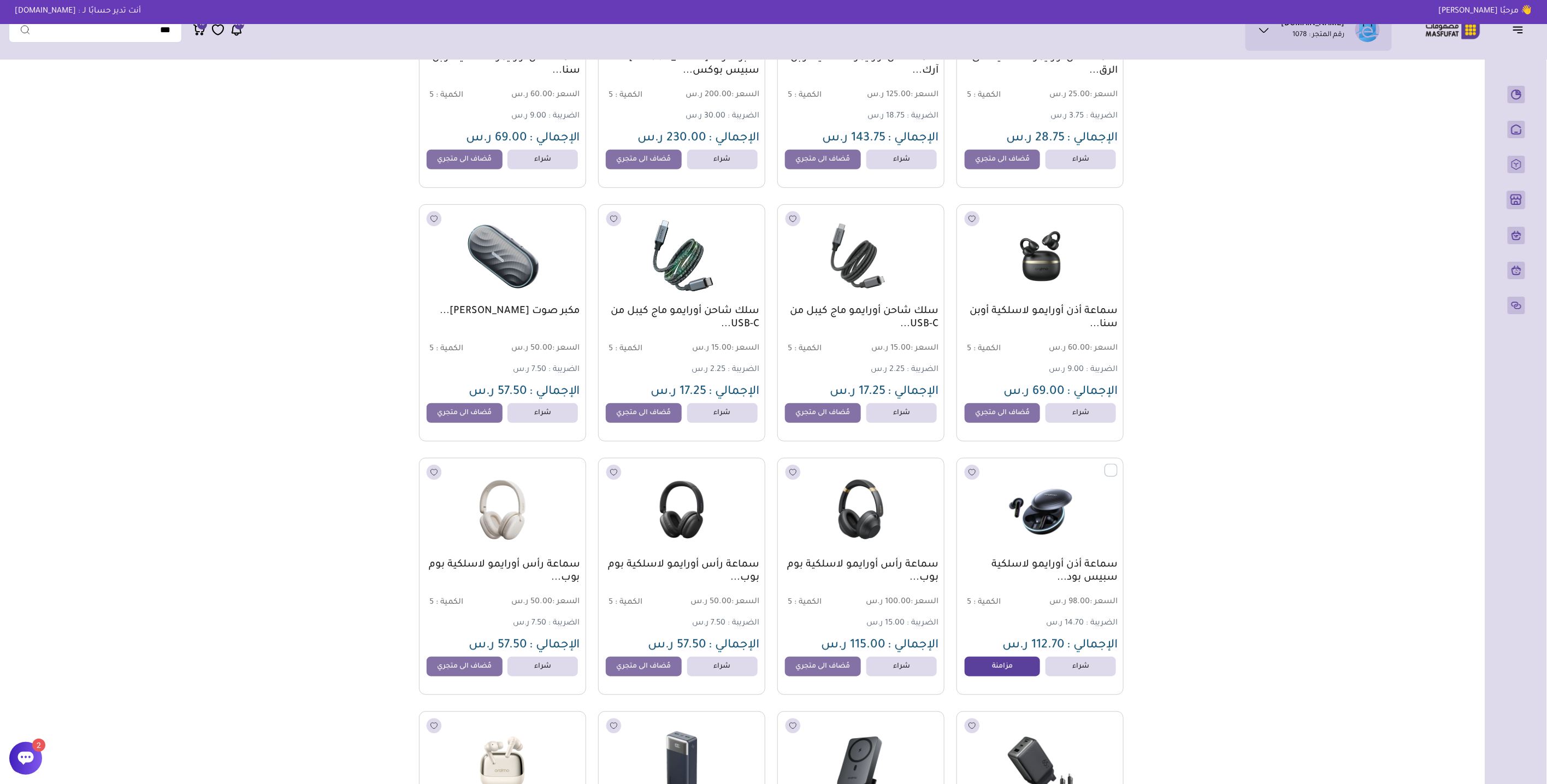
scroll to position [303, 0]
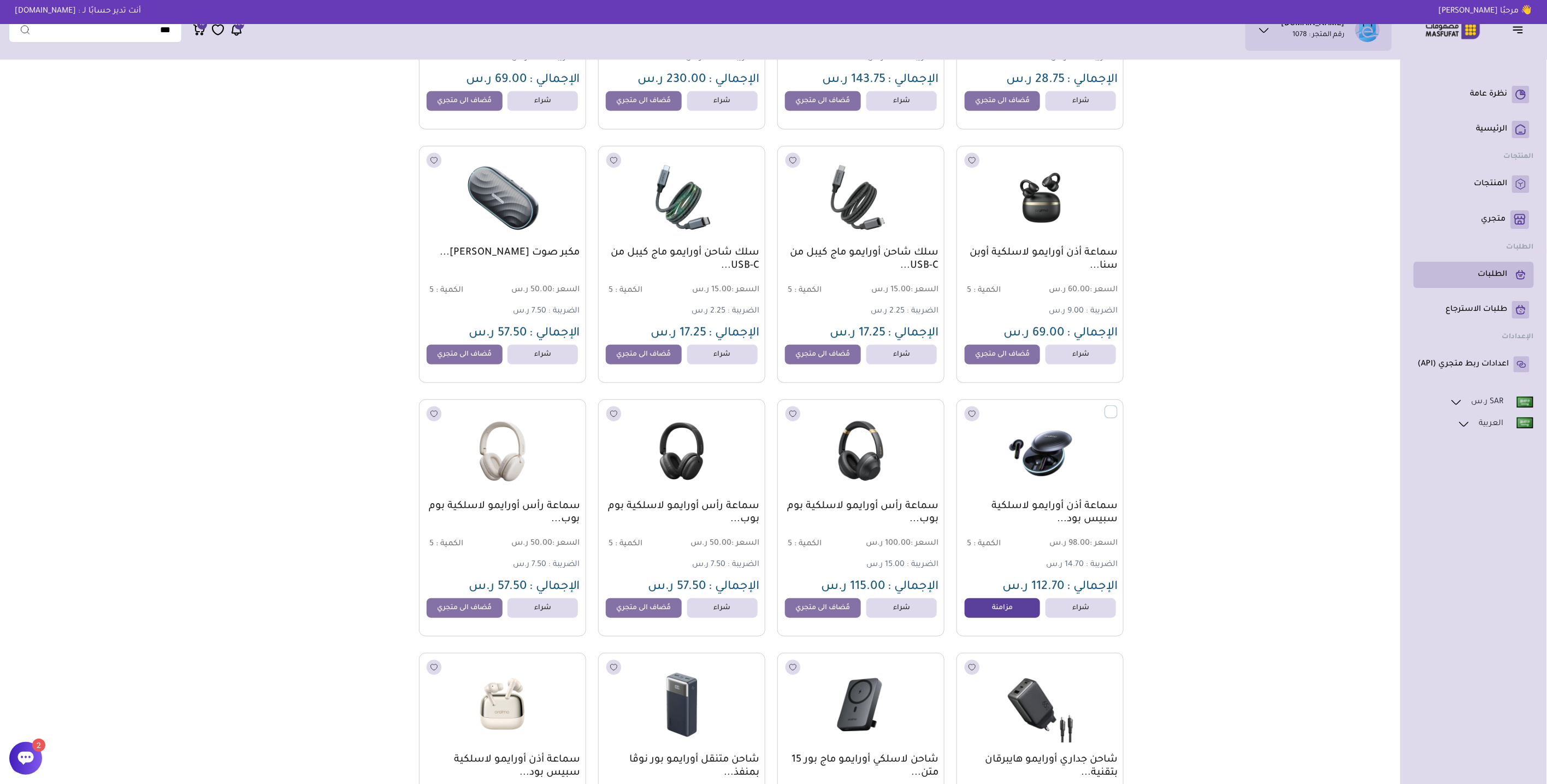
click at [1497, 267] on link "الطلبات" at bounding box center [1474, 275] width 111 height 17
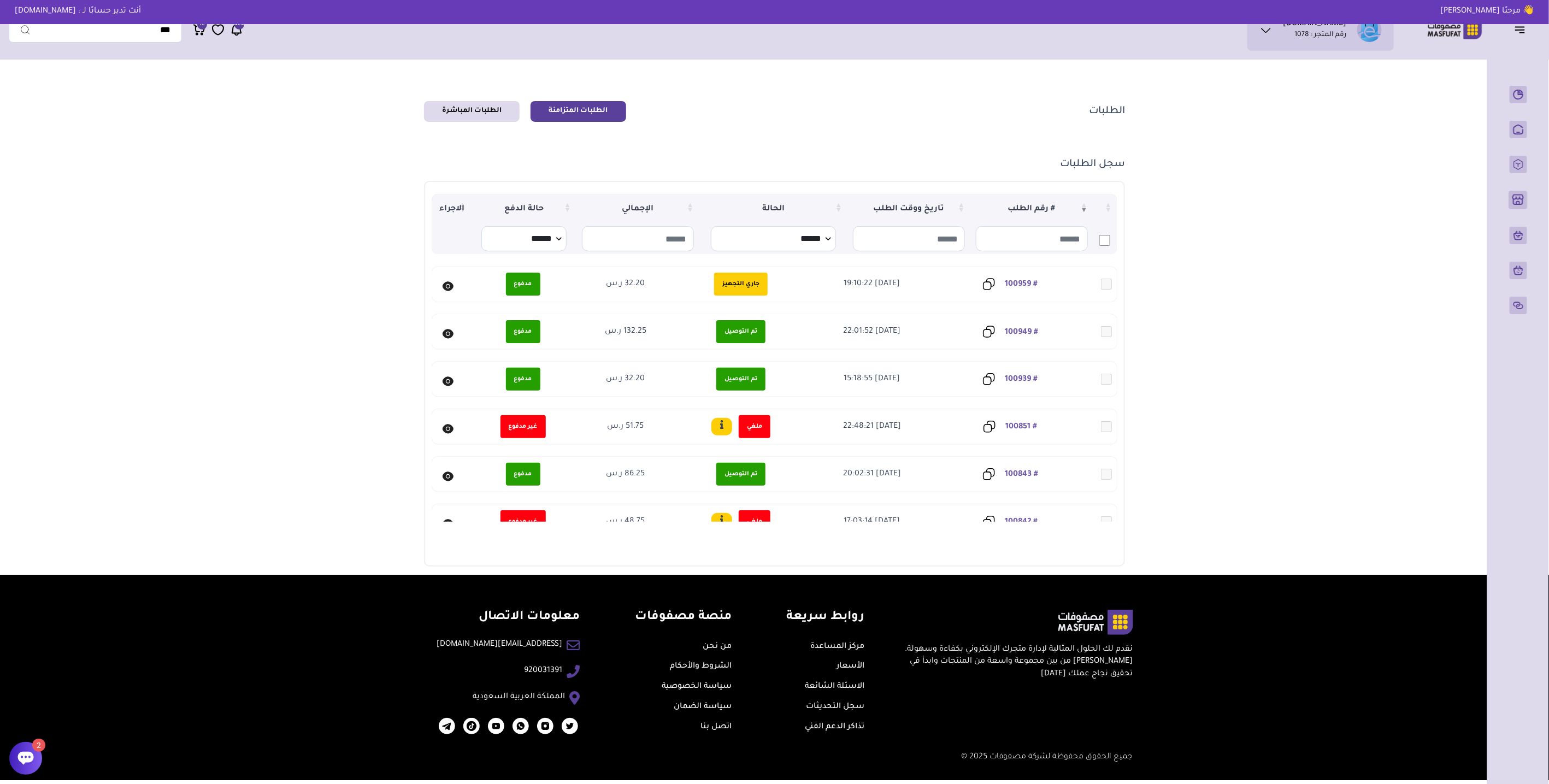
click at [1026, 284] on link "# 100959" at bounding box center [1021, 284] width 33 height 9
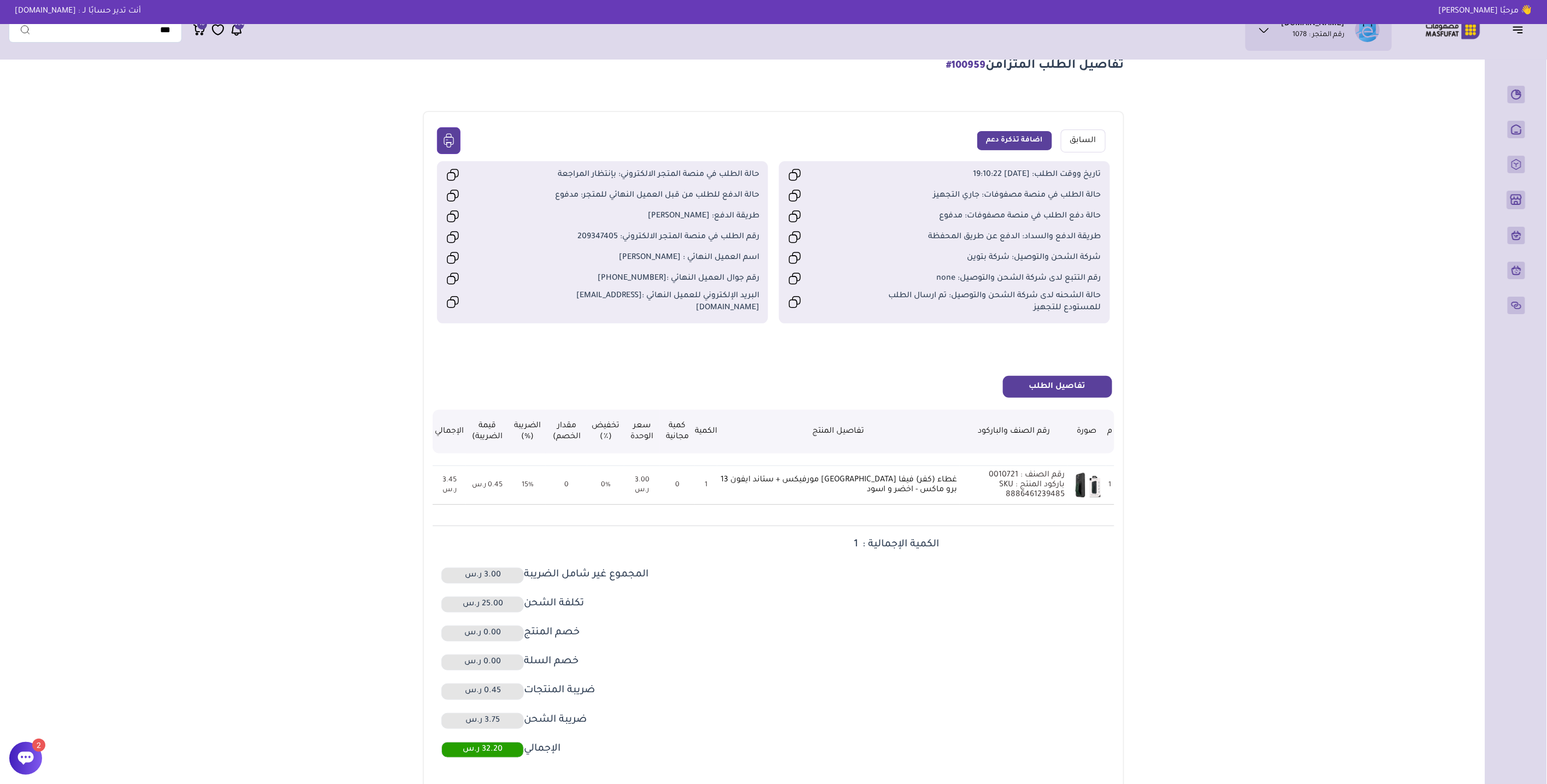
scroll to position [182, 0]
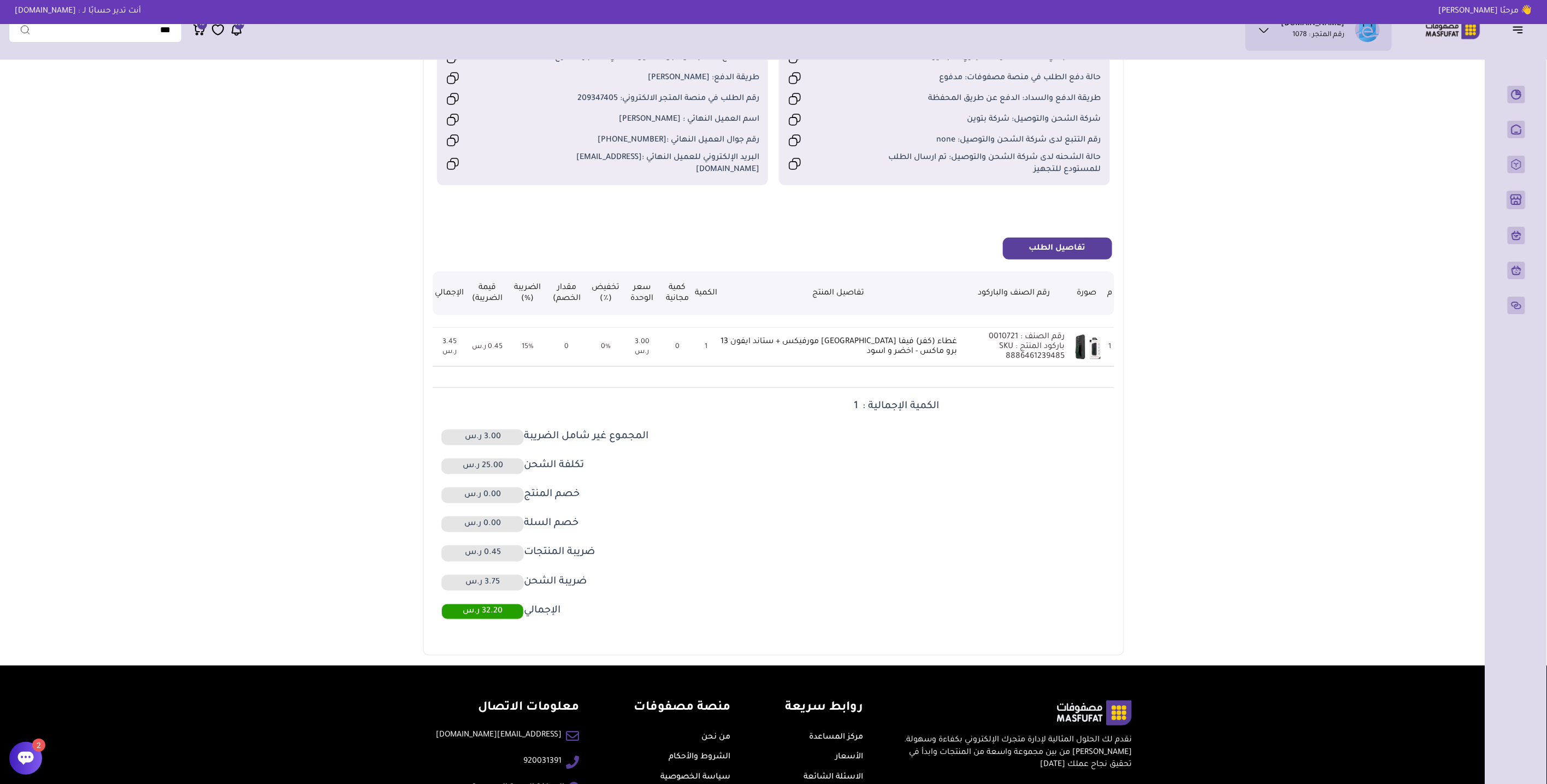
click at [25, 768] on div at bounding box center [25, 758] width 33 height 33
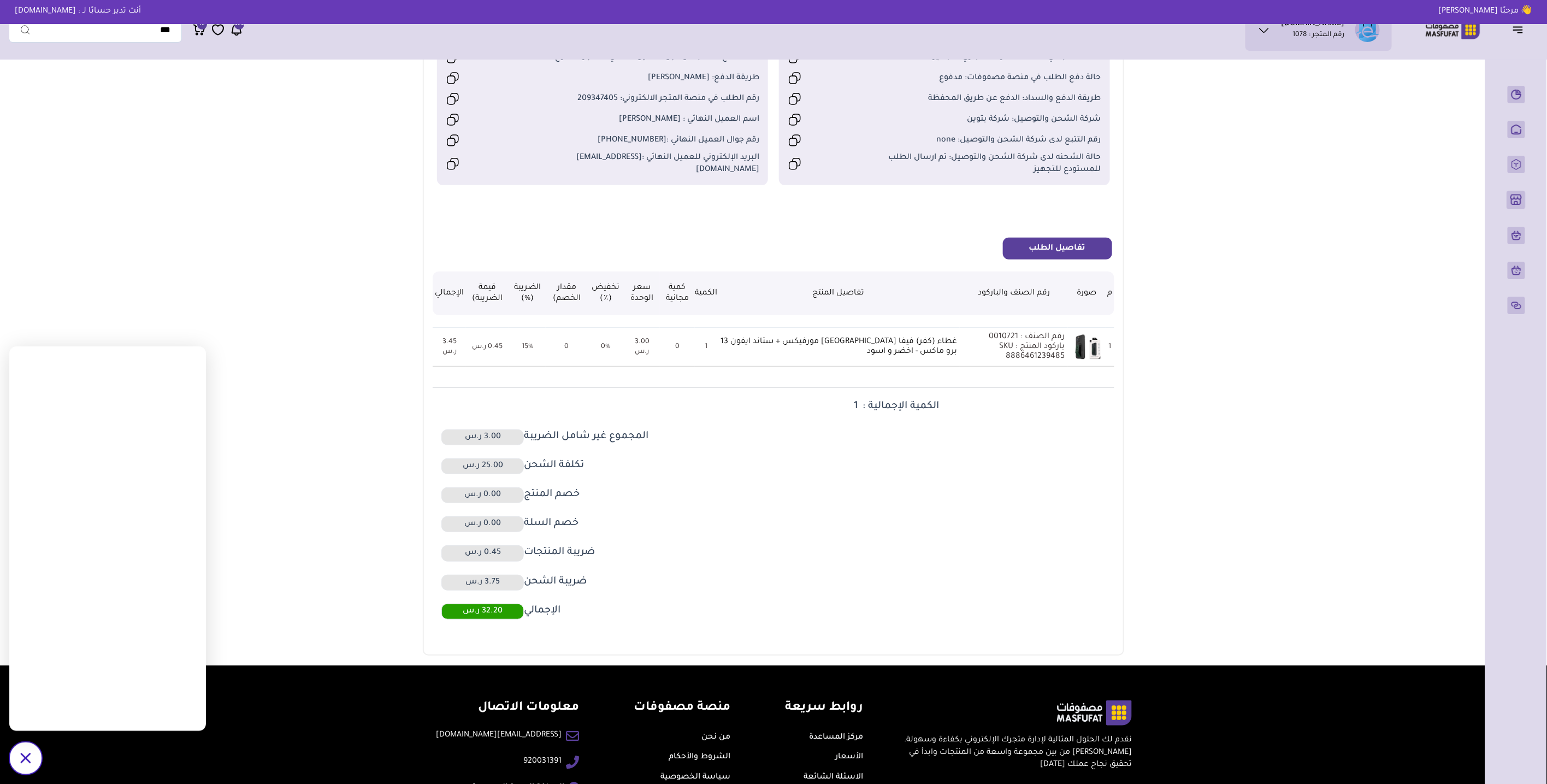
click at [27, 758] on icon "/svg>" at bounding box center [25, 758] width 10 height 10
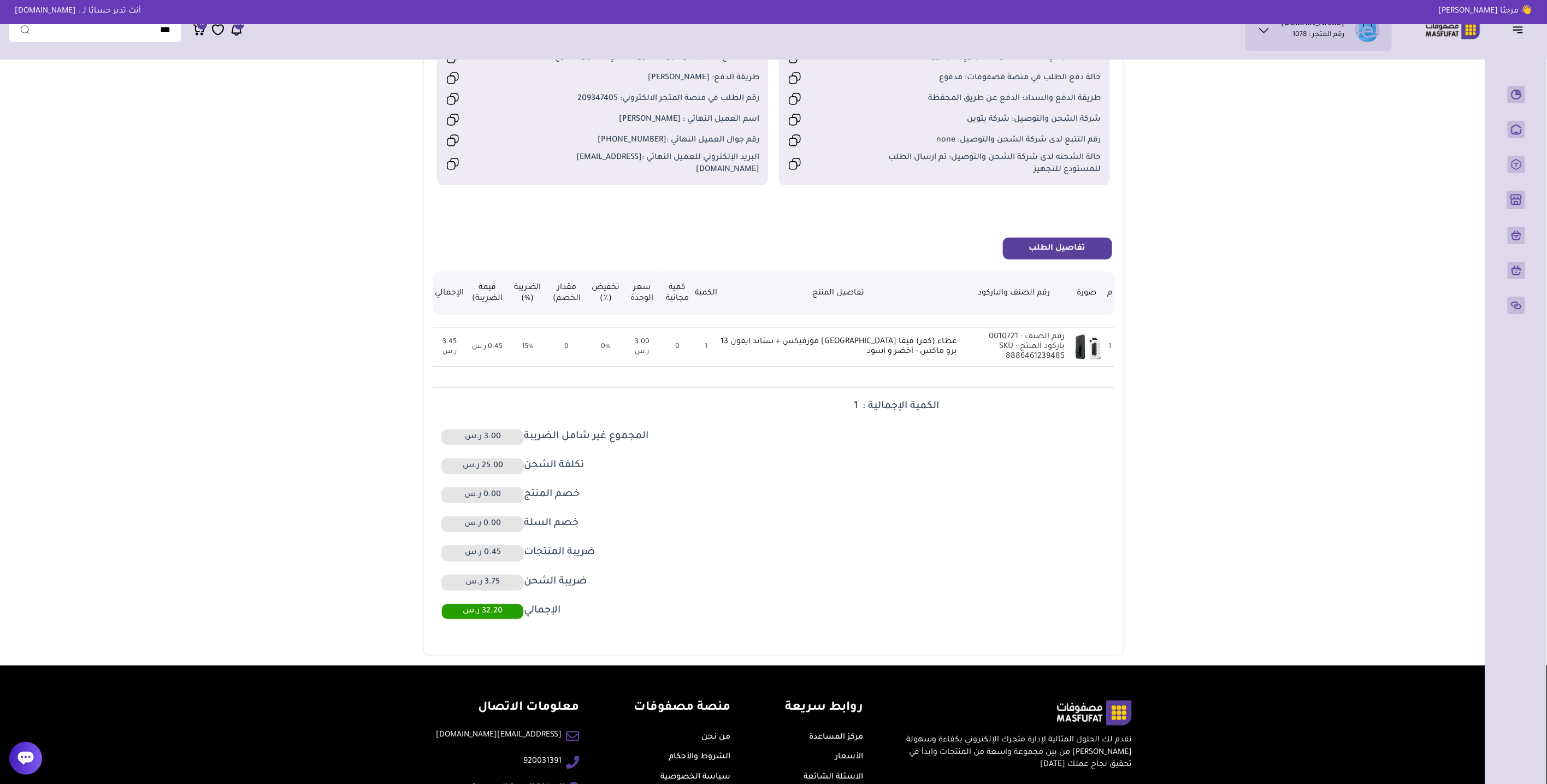
click at [1271, 31] on icon at bounding box center [1264, 30] width 13 height 13
click at [1361, 60] on span "محفظتي" at bounding box center [1347, 64] width 28 height 11
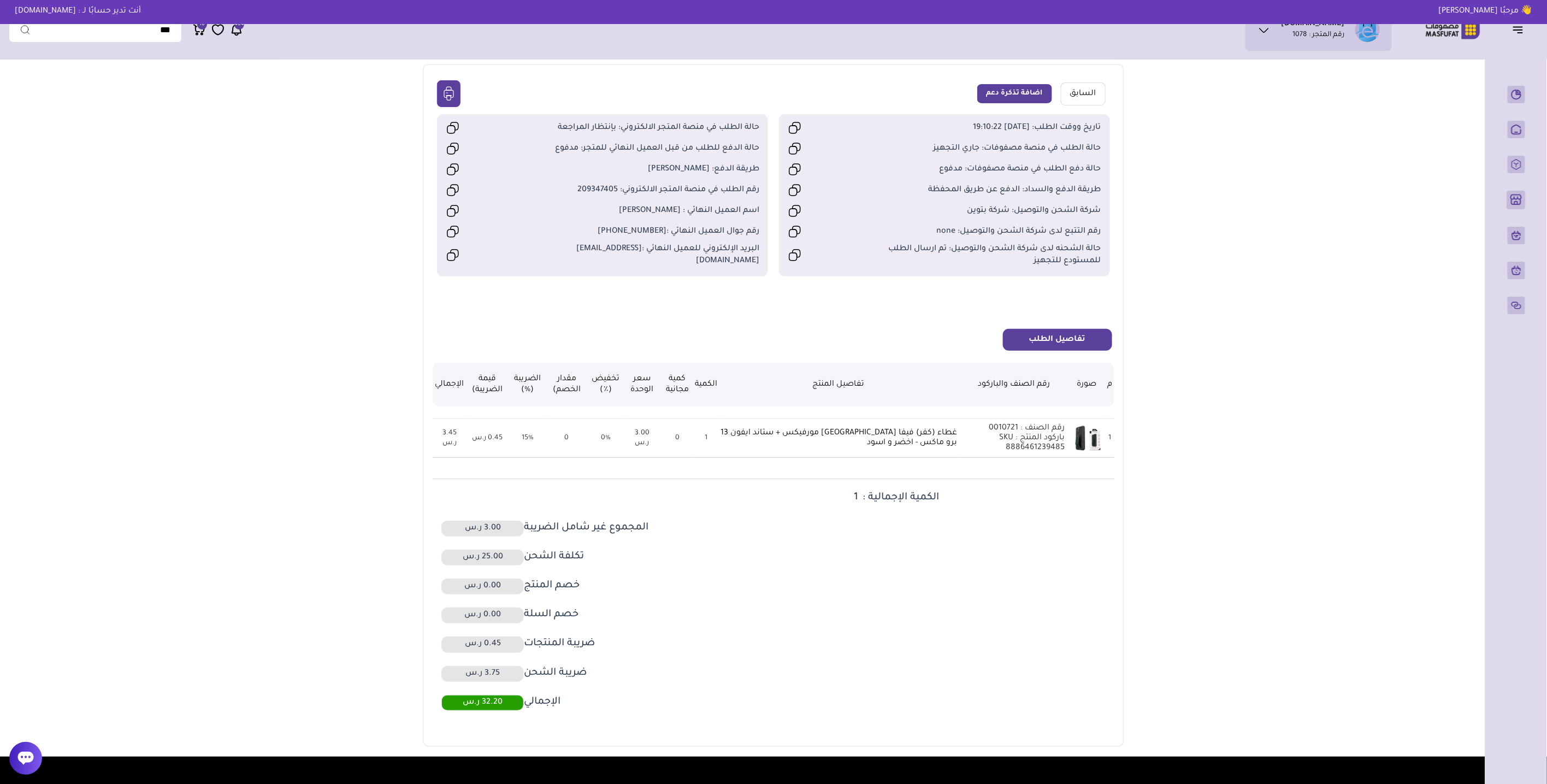
scroll to position [0, 0]
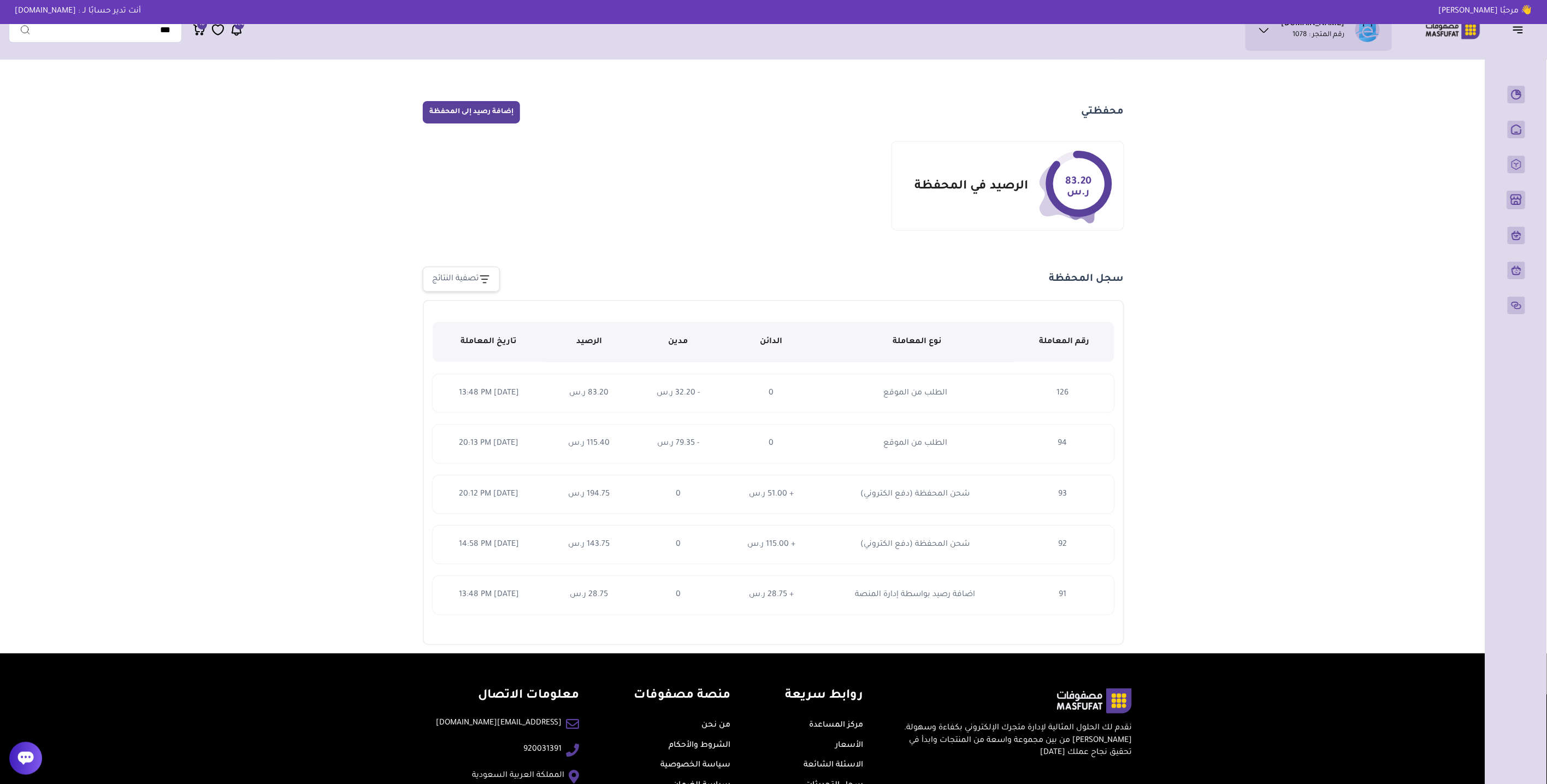
click at [492, 397] on span "27 Sep, 2025 13:48 PM" at bounding box center [489, 393] width 60 height 9
click at [382, 412] on main "محفظتي إضافة رصيد إلى المحفظة 83.20 ر.س الرصيد في المحفظة" at bounding box center [773, 359] width 786 height 589
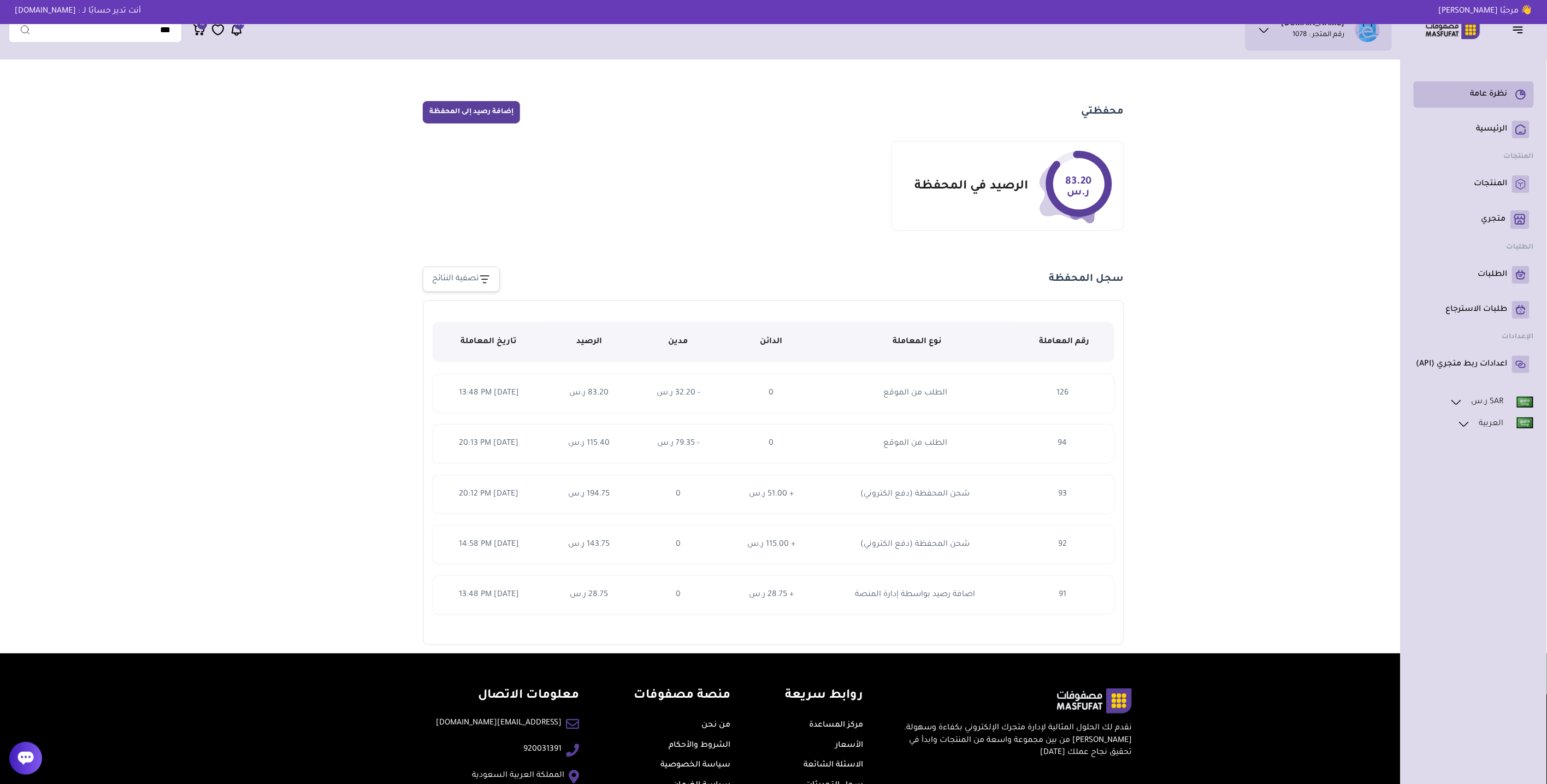
click at [1522, 91] on icon at bounding box center [1524, 91] width 3 height 3
